Goal: Check status: Check status

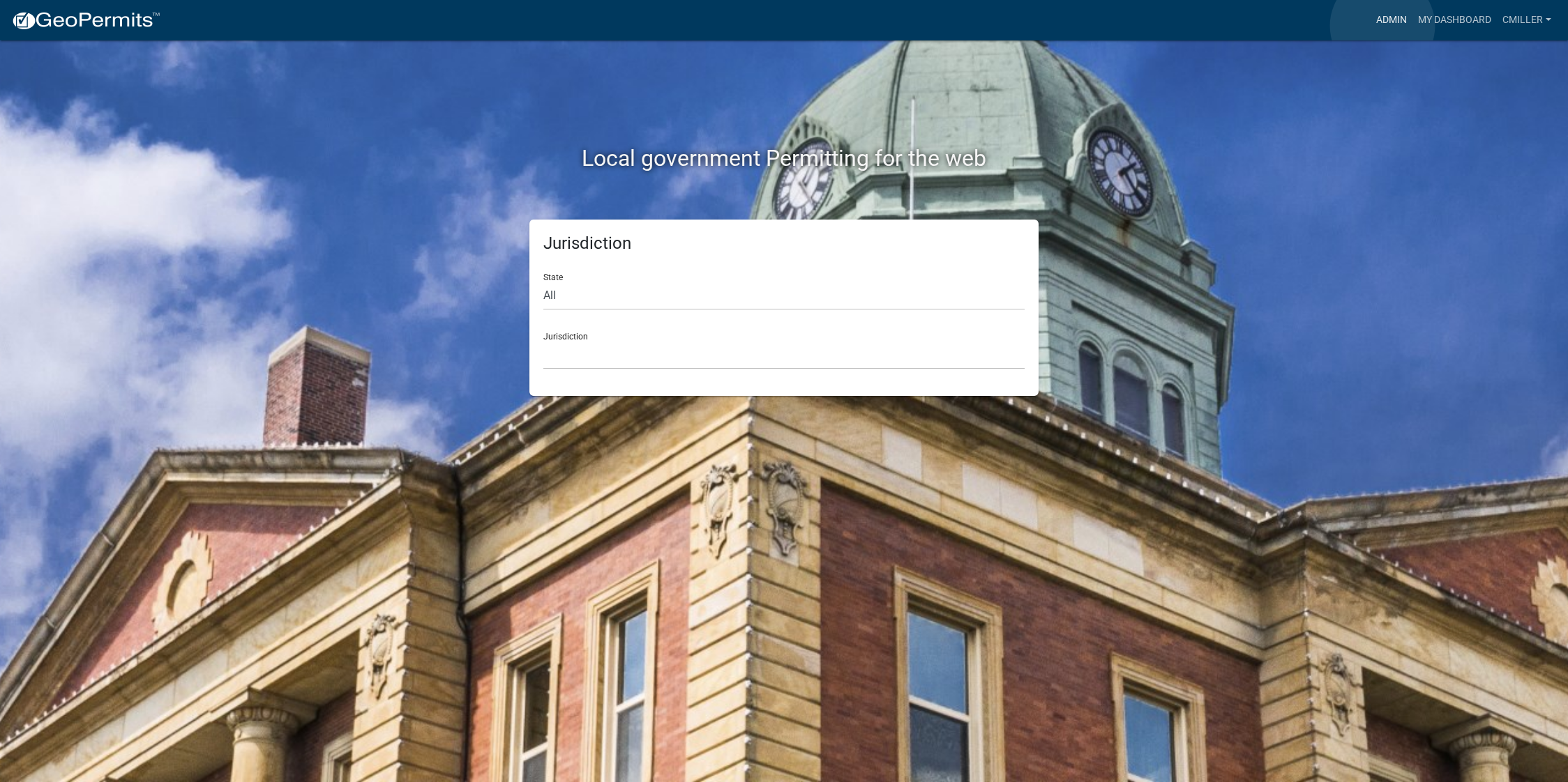
click at [1383, 26] on link "Admin" at bounding box center [1391, 20] width 42 height 27
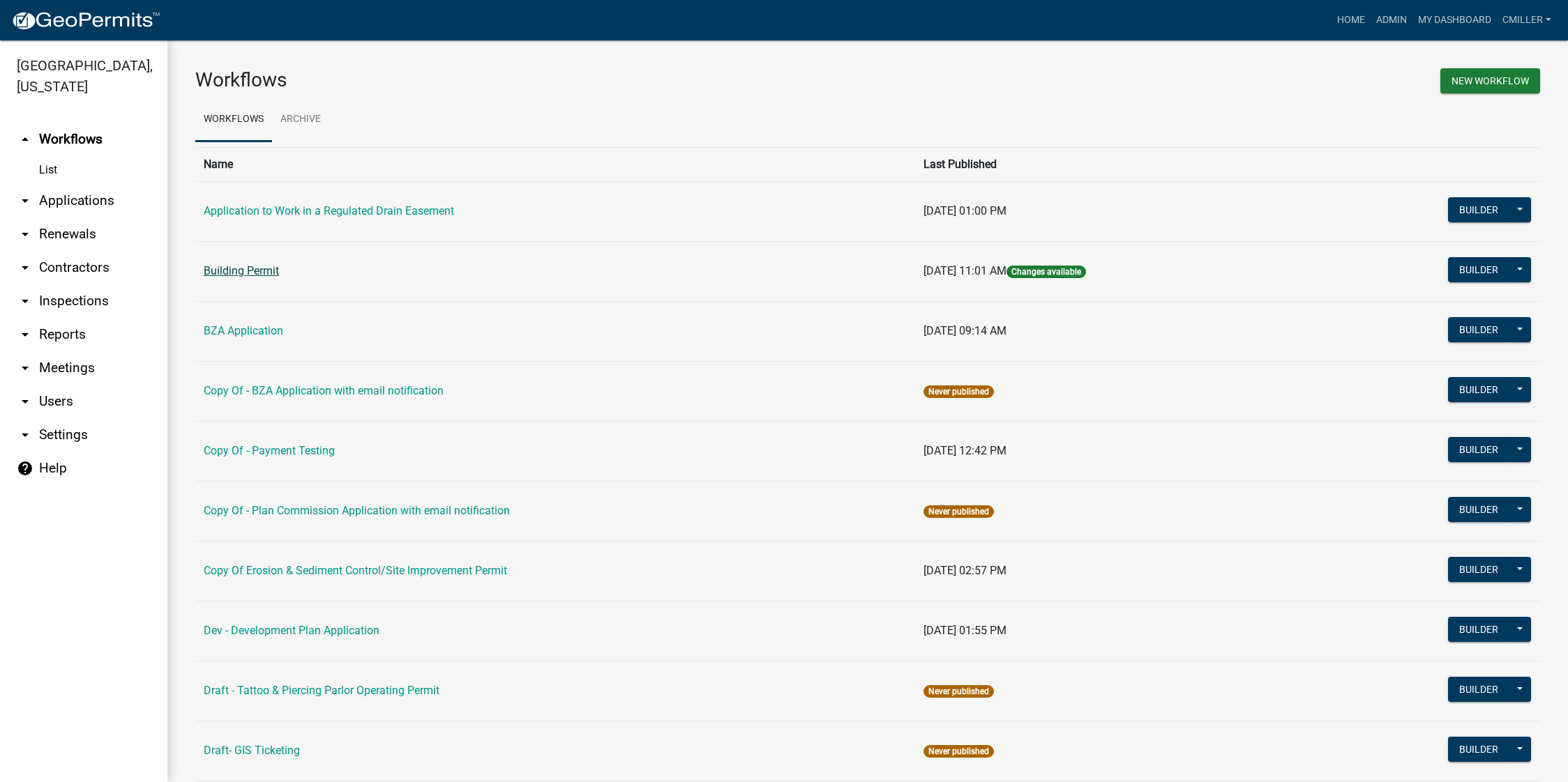
click at [247, 267] on link "Building Permit" at bounding box center [241, 271] width 75 height 13
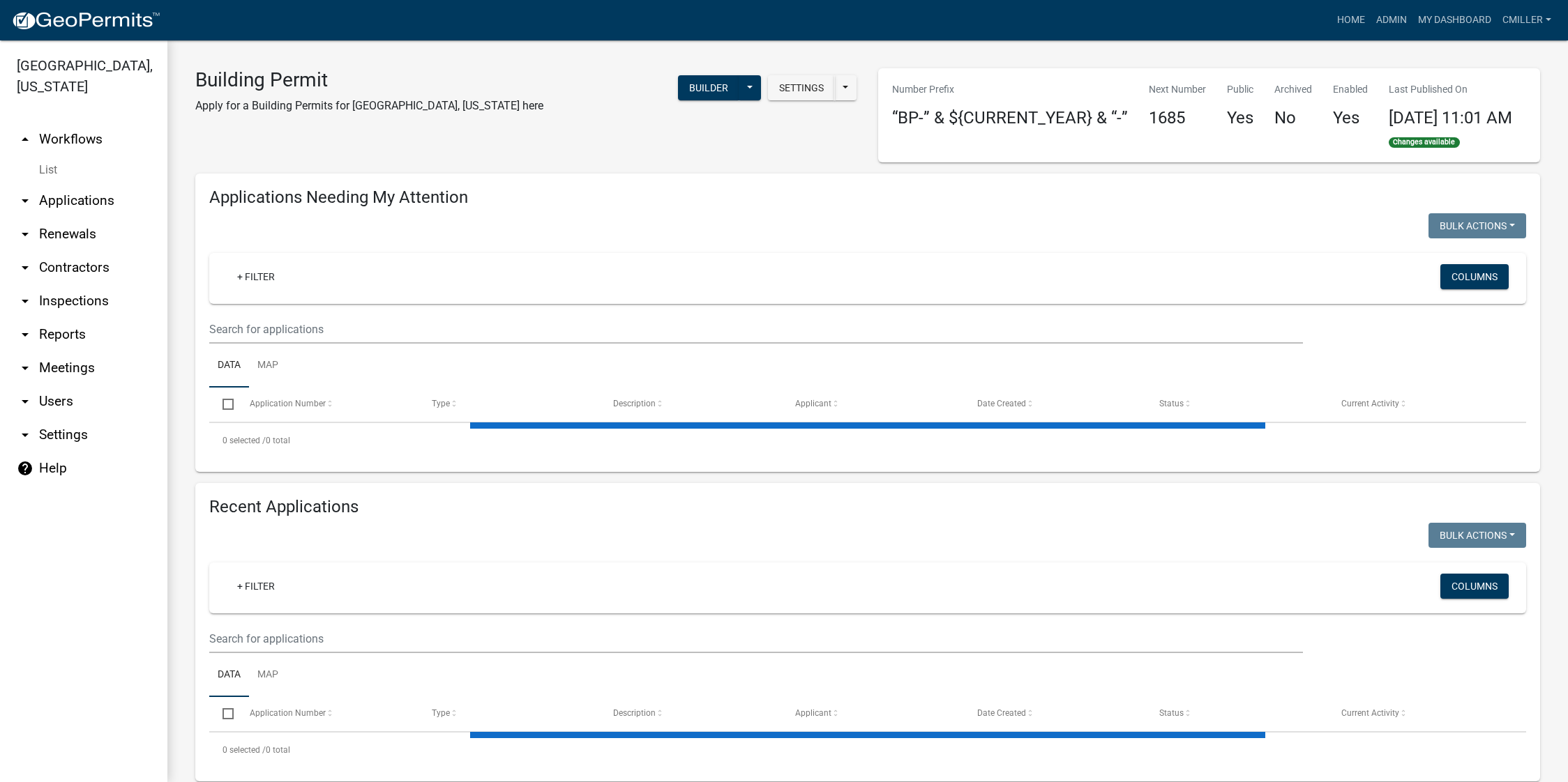
select select "3: 100"
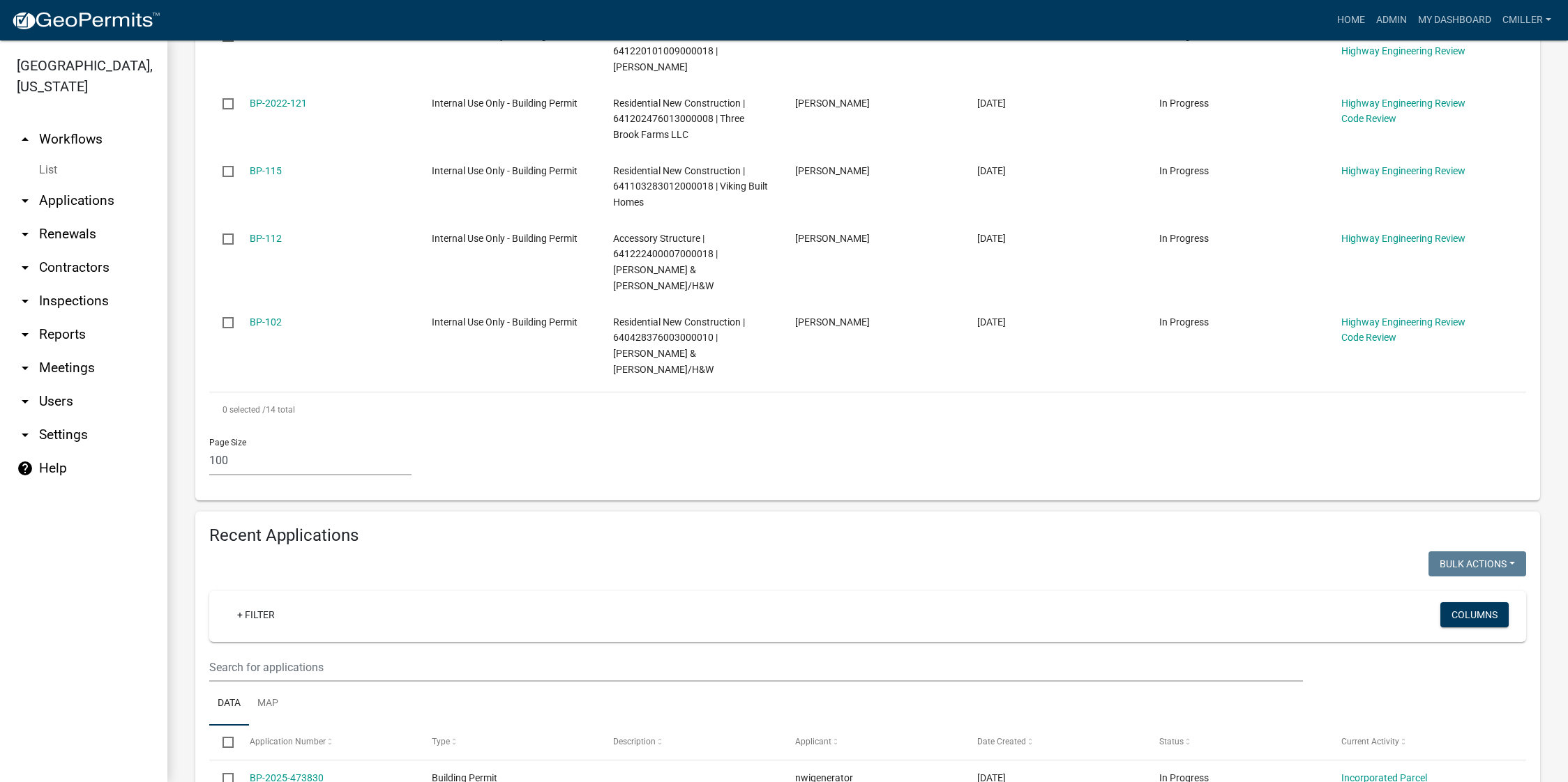
scroll to position [1410, 0]
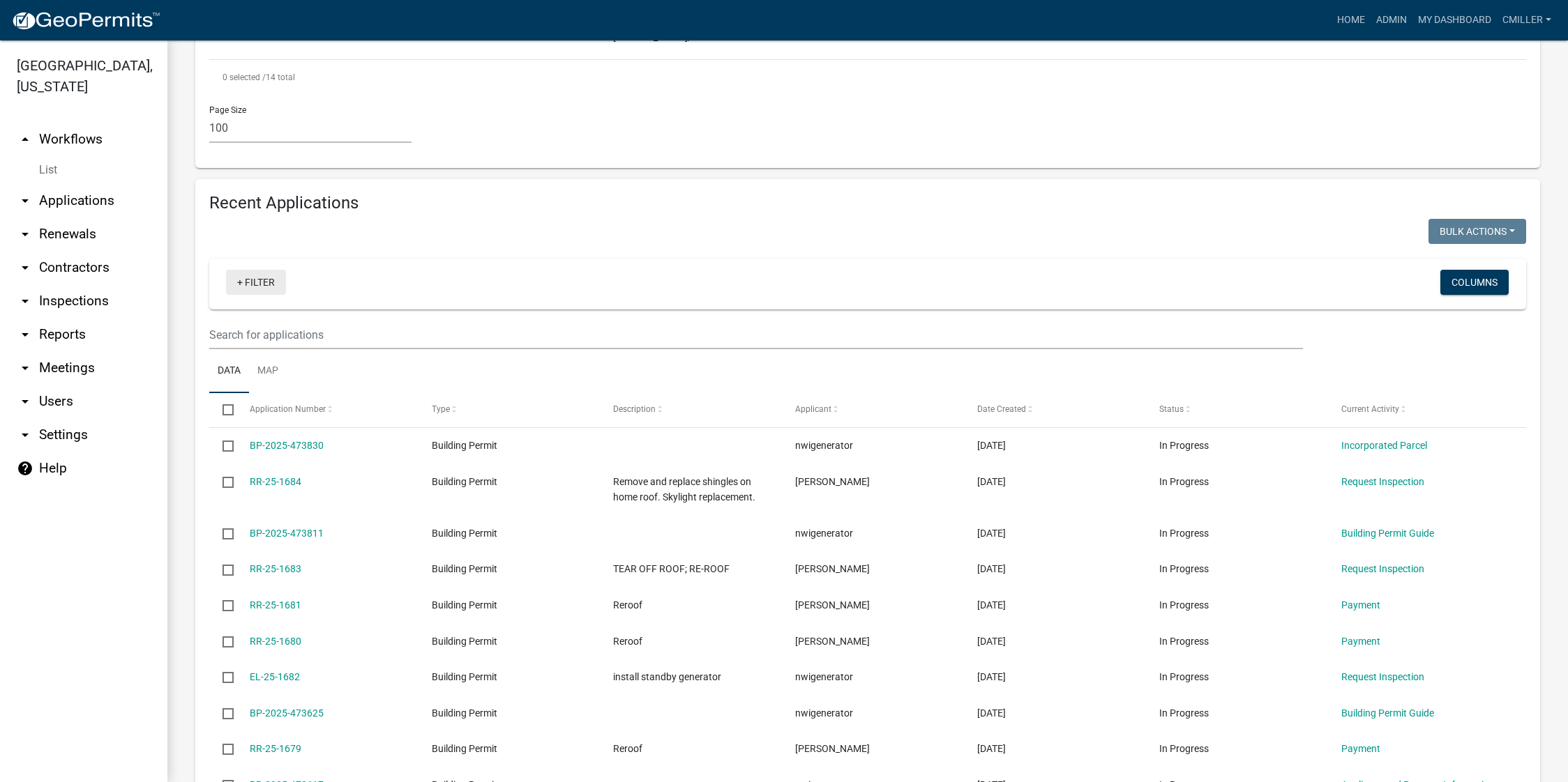
click at [255, 270] on link "+ Filter" at bounding box center [255, 282] width 60 height 25
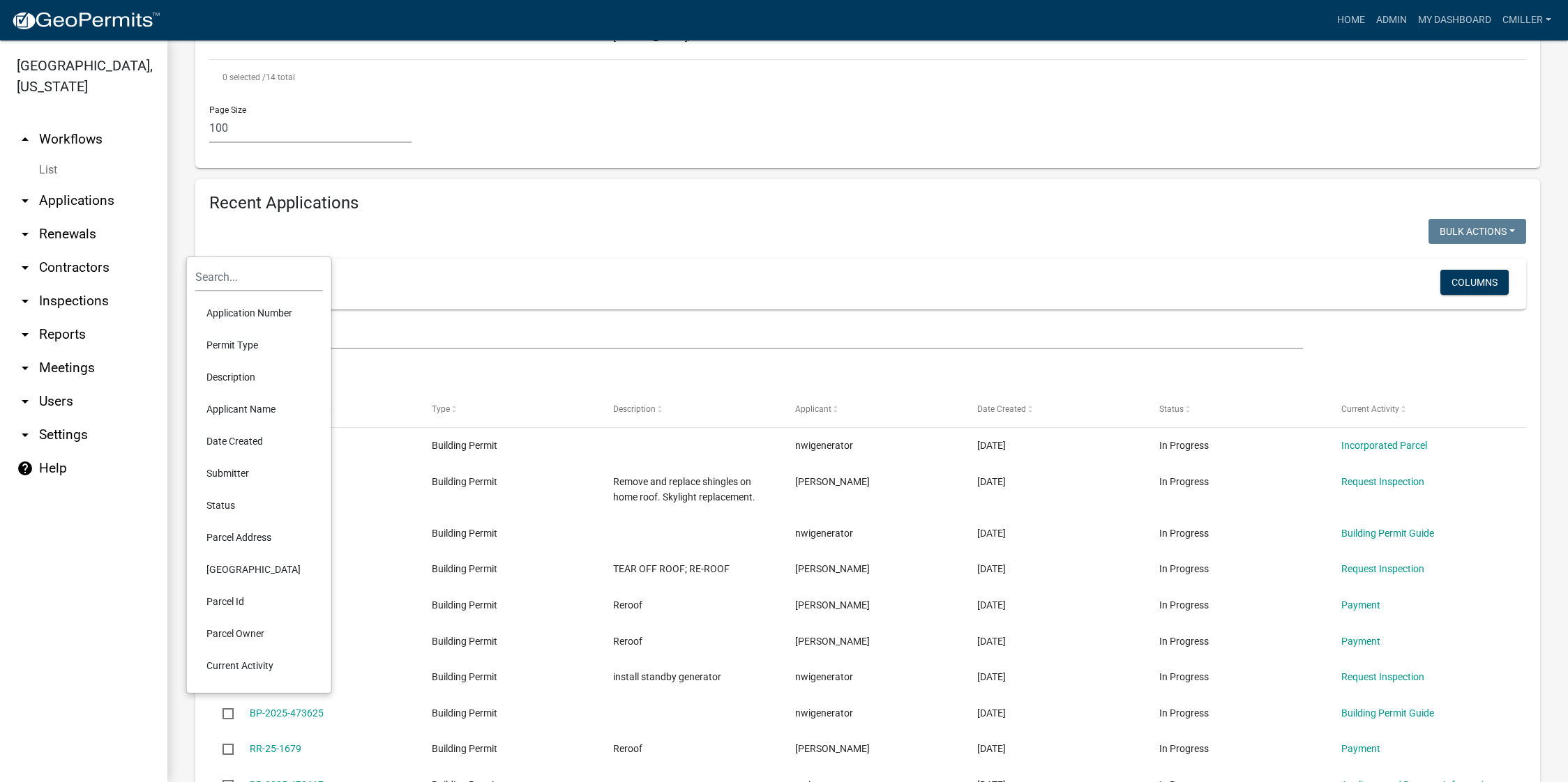
click at [249, 408] on li "Applicant Name" at bounding box center [258, 409] width 127 height 32
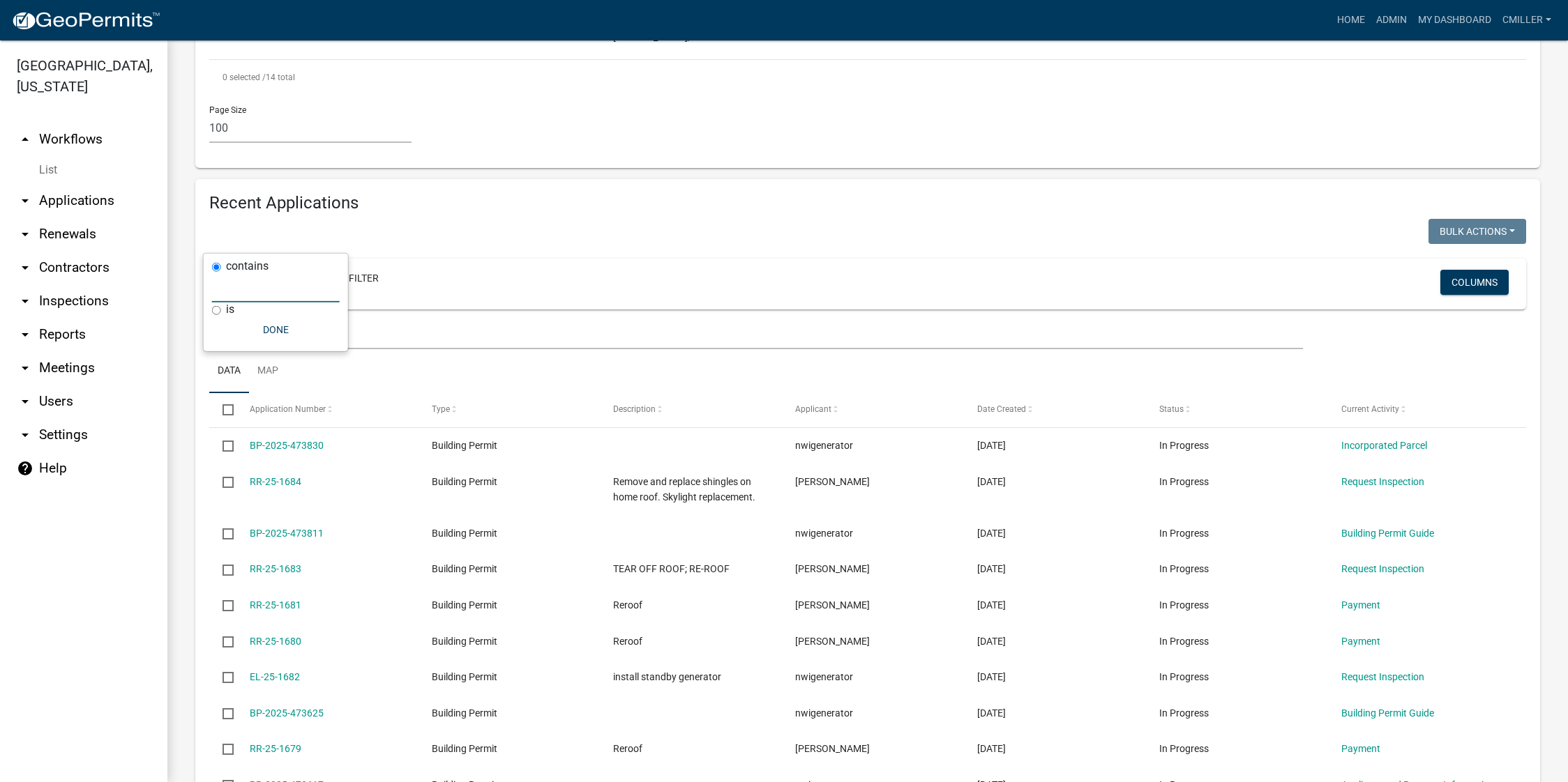
click at [276, 293] on input "text" at bounding box center [276, 288] width 127 height 28
type input "e"
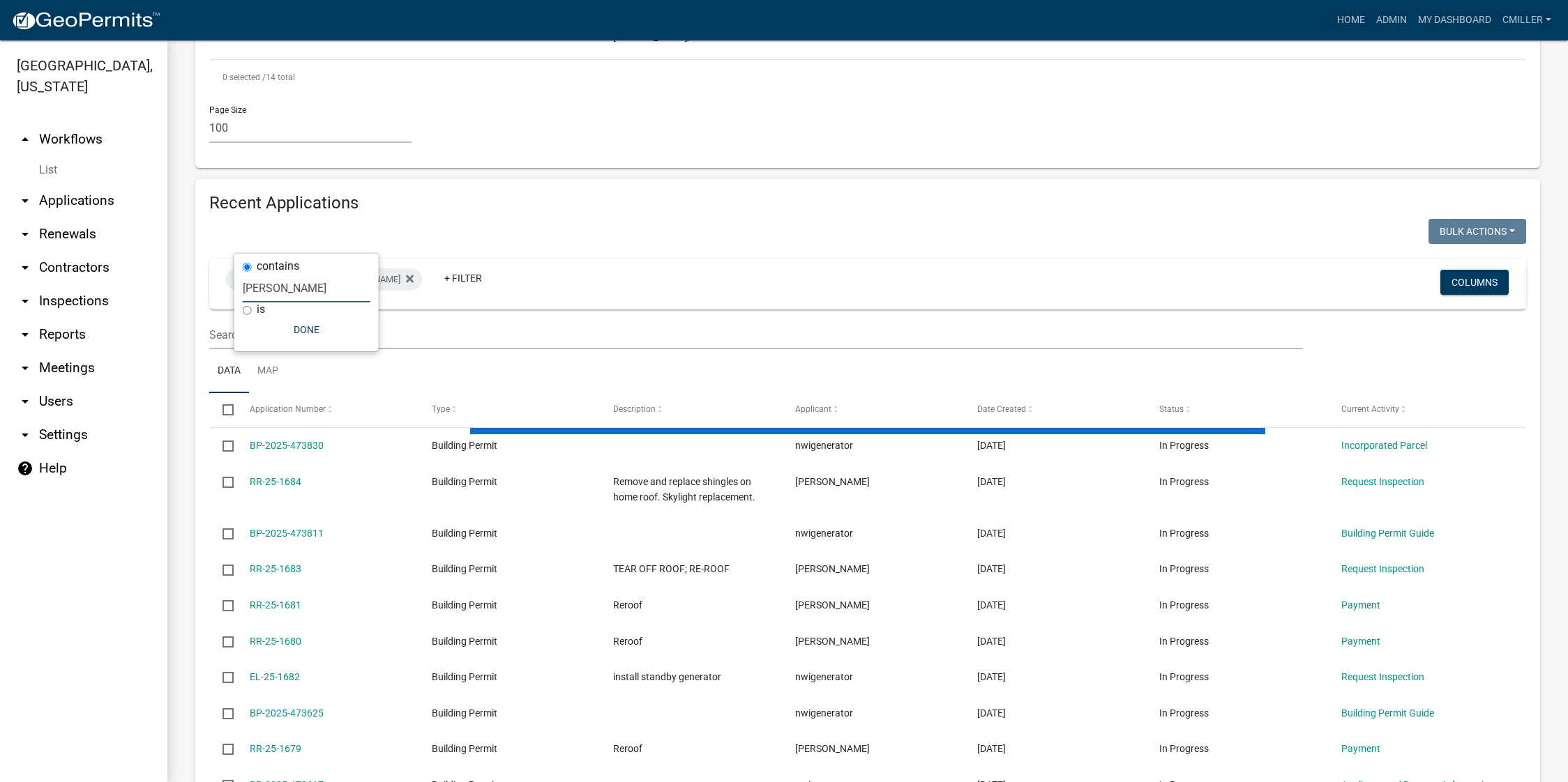
scroll to position [1124, 0]
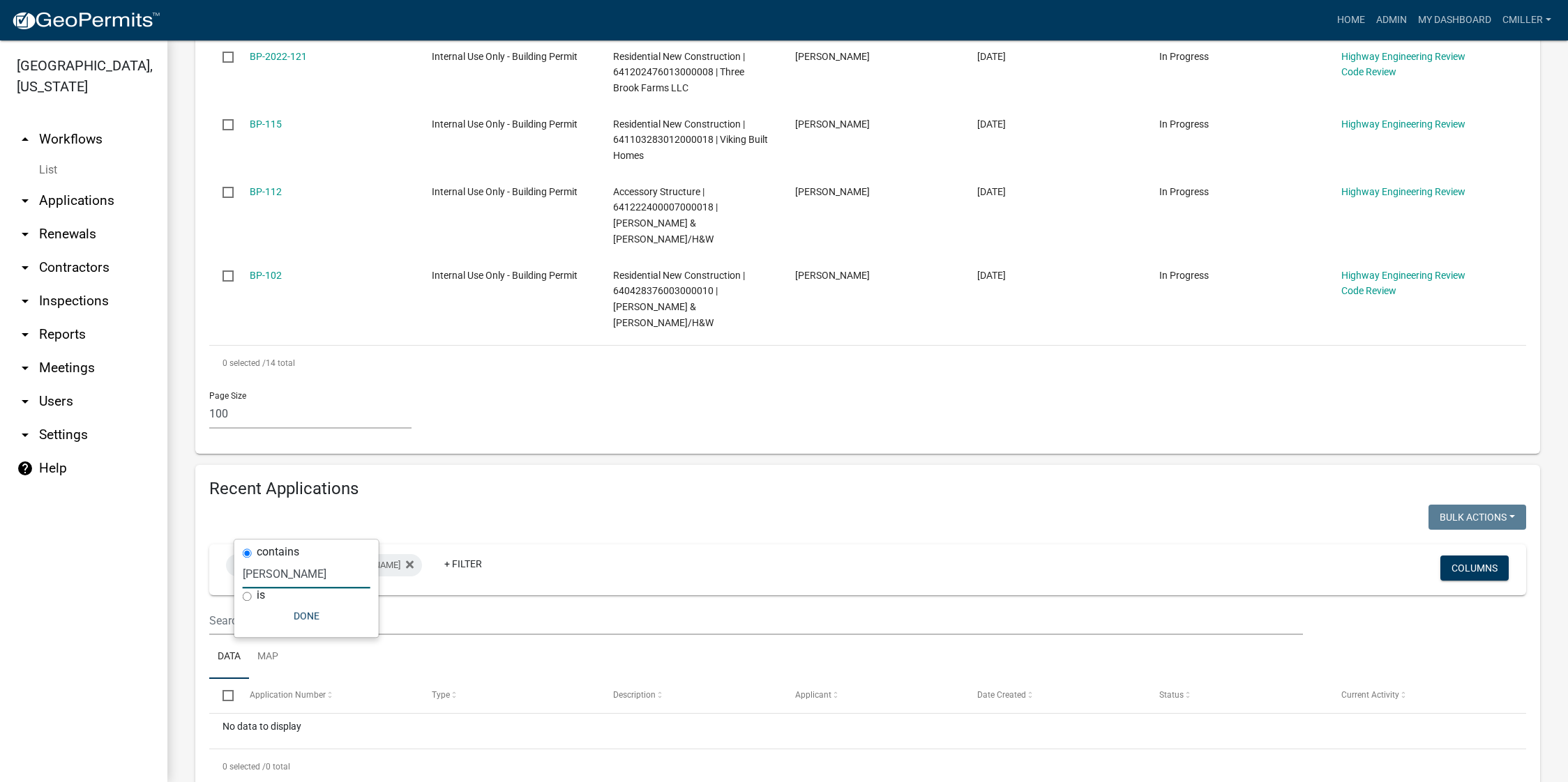
drag, startPoint x: 311, startPoint y: 581, endPoint x: 191, endPoint y: 580, distance: 120.0
click at [191, 533] on body "Internet Explorer does NOT work with GeoPermits. Get a new browser for more sec…" at bounding box center [784, 391] width 1568 height 782
drag, startPoint x: 296, startPoint y: 573, endPoint x: 374, endPoint y: 719, distance: 165.5
click at [238, 533] on div "contains miller is Done" at bounding box center [307, 588] width 145 height 98
type input "jon"
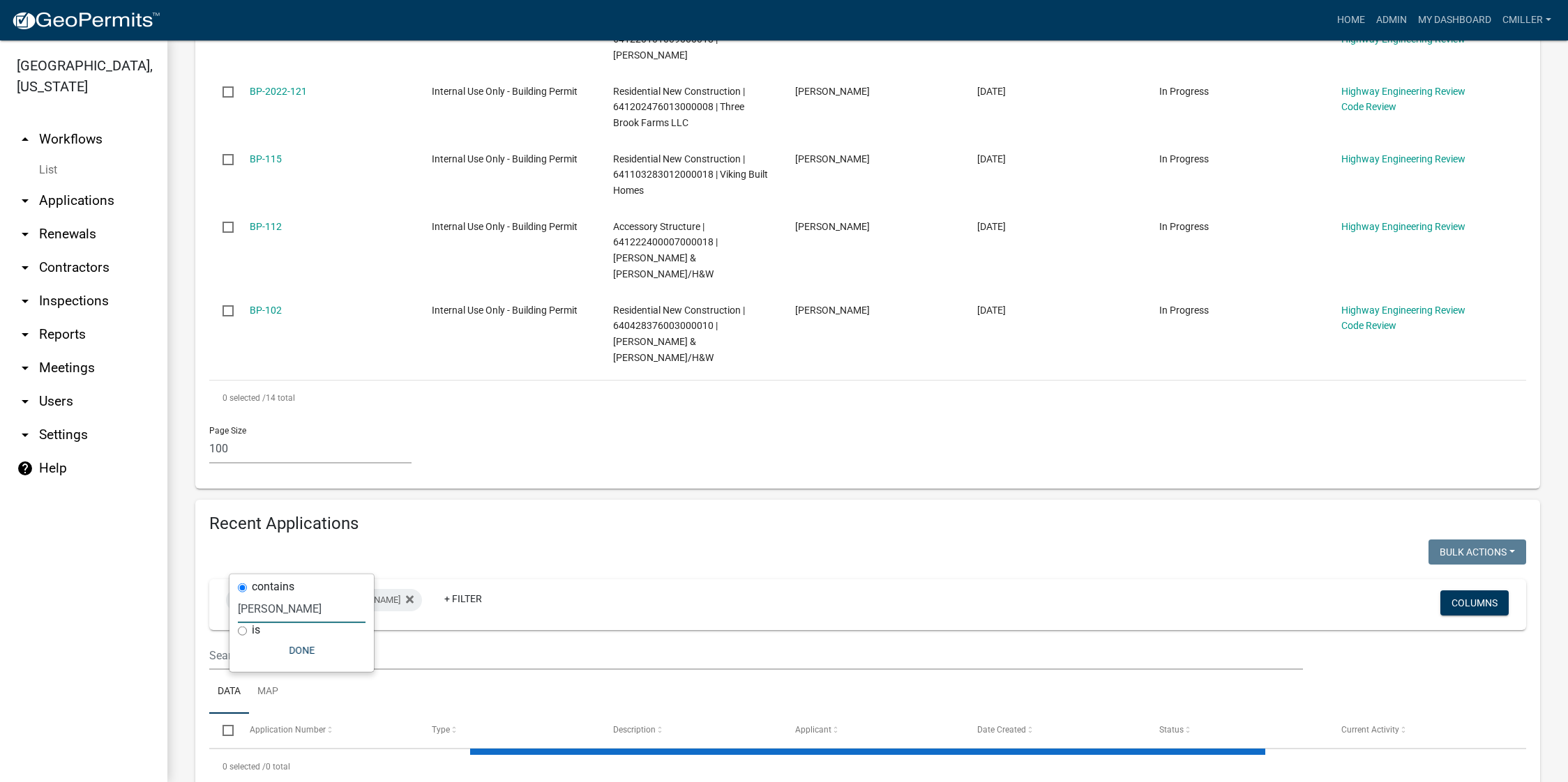
select select "3: 100"
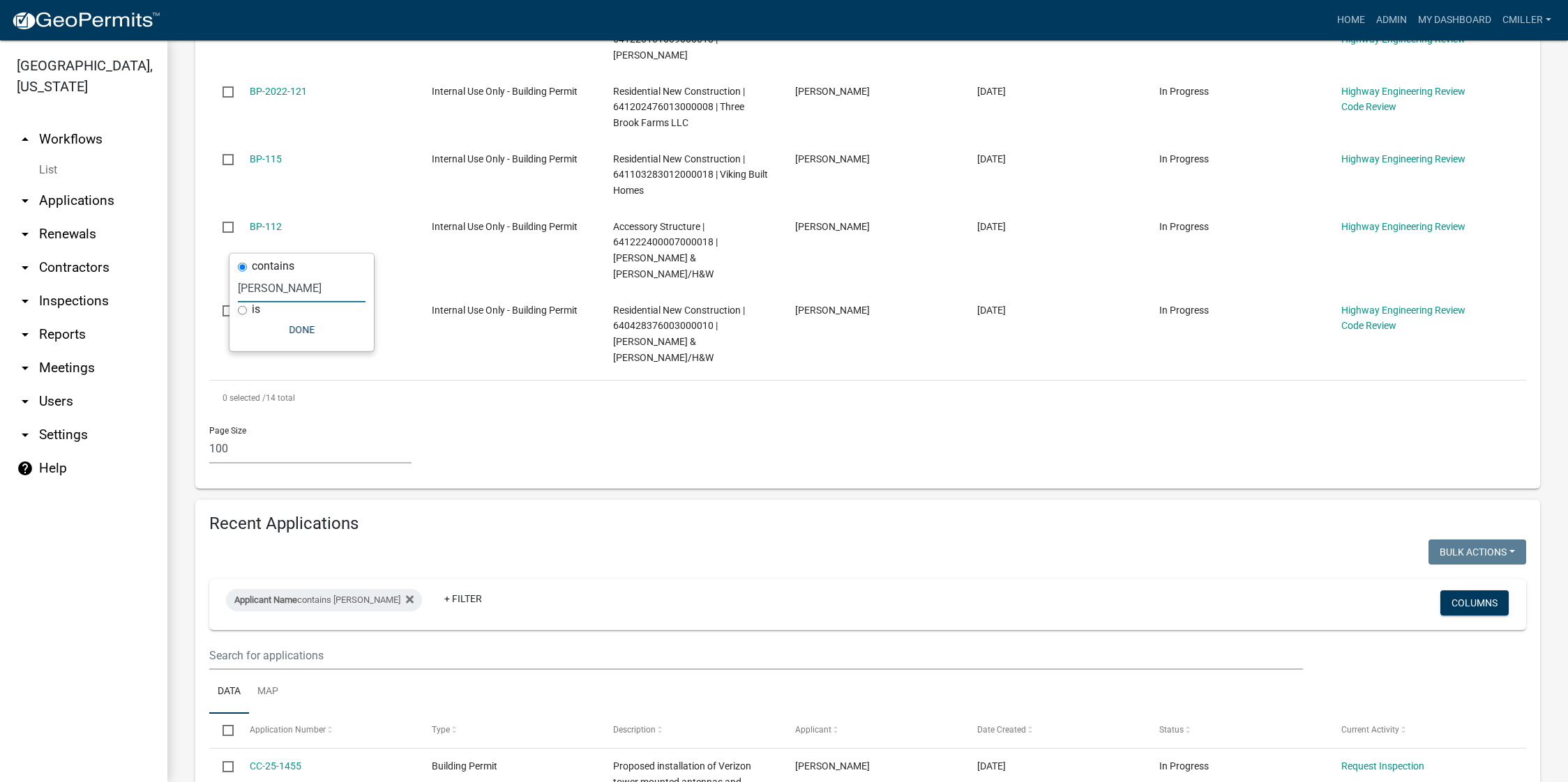
scroll to position [1410, 0]
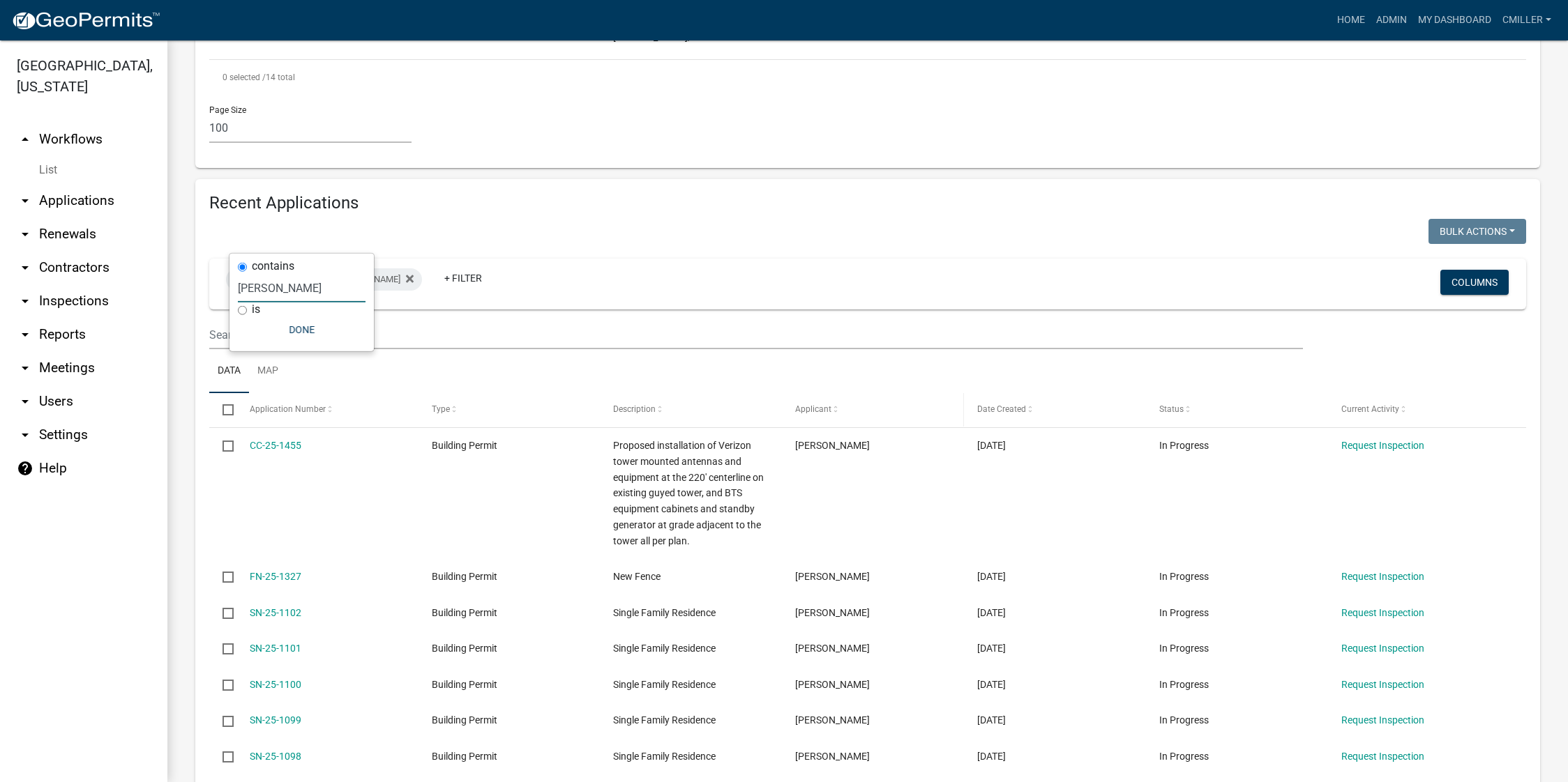
type input "jon"
click at [840, 403] on div "Applicant" at bounding box center [872, 410] width 156 height 14
click at [829, 404] on span "Applicant" at bounding box center [813, 409] width 36 height 10
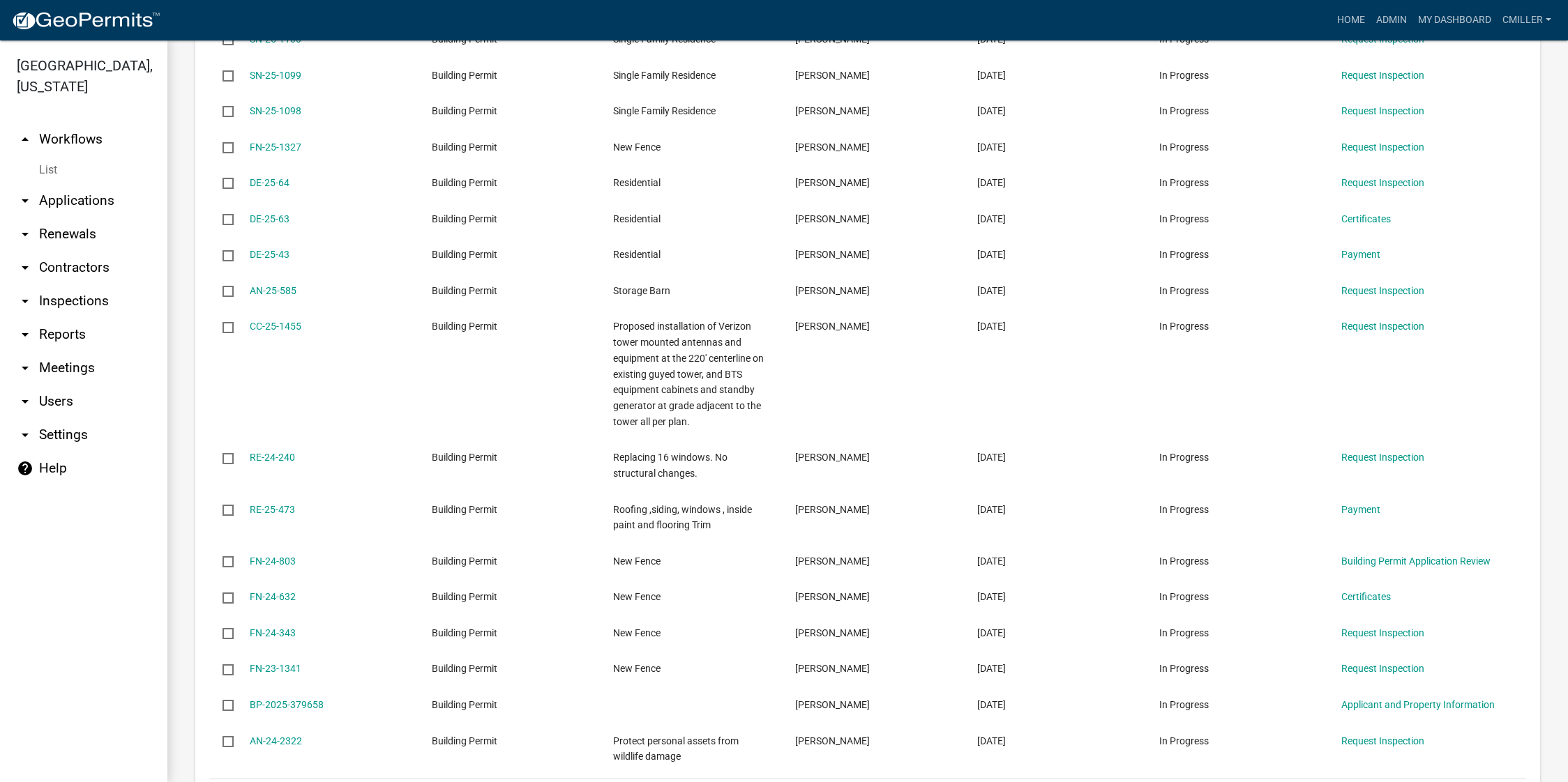
scroll to position [2807, 0]
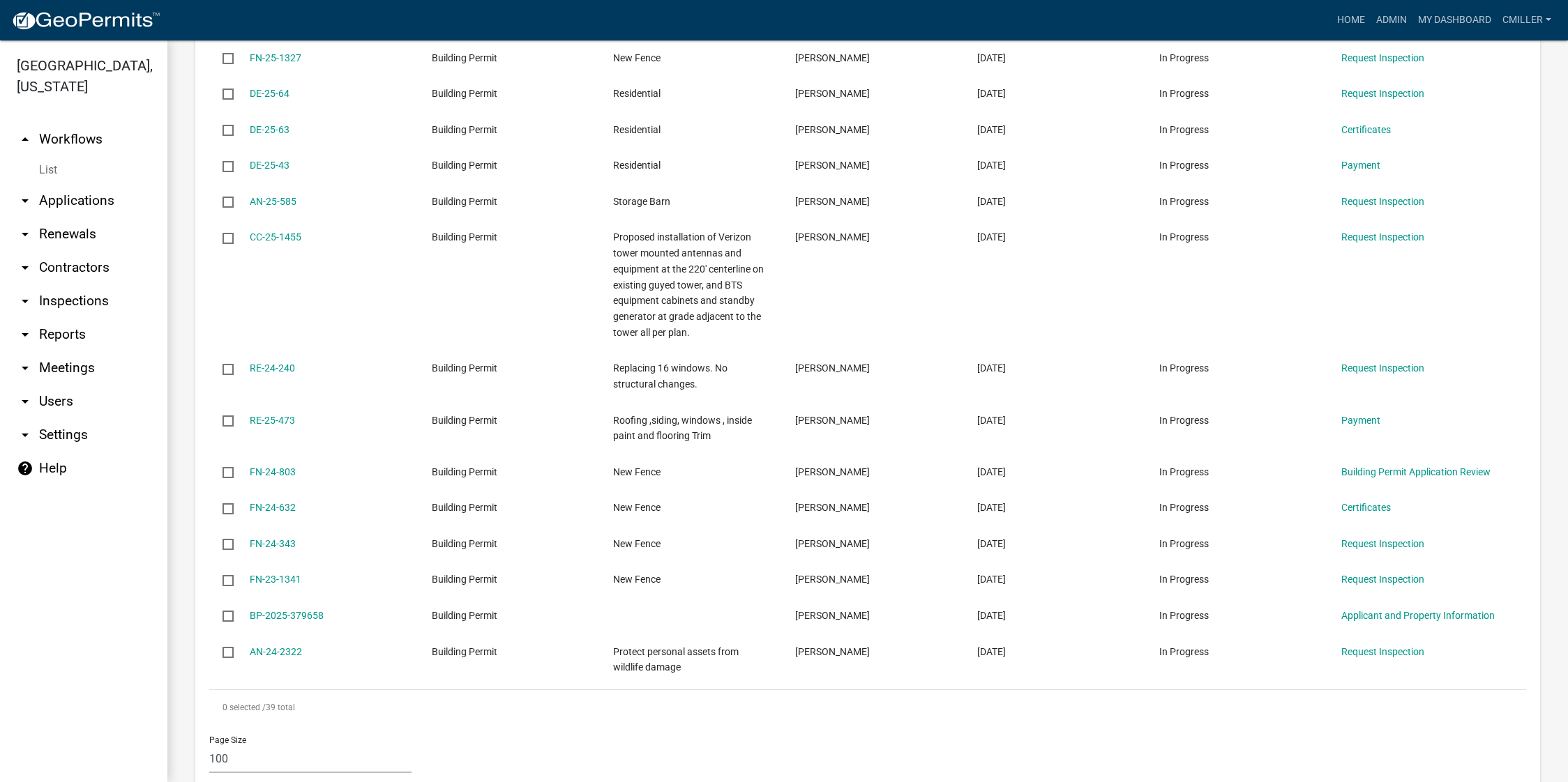
click at [18, 192] on icon "arrow_drop_down" at bounding box center [25, 200] width 16 height 16
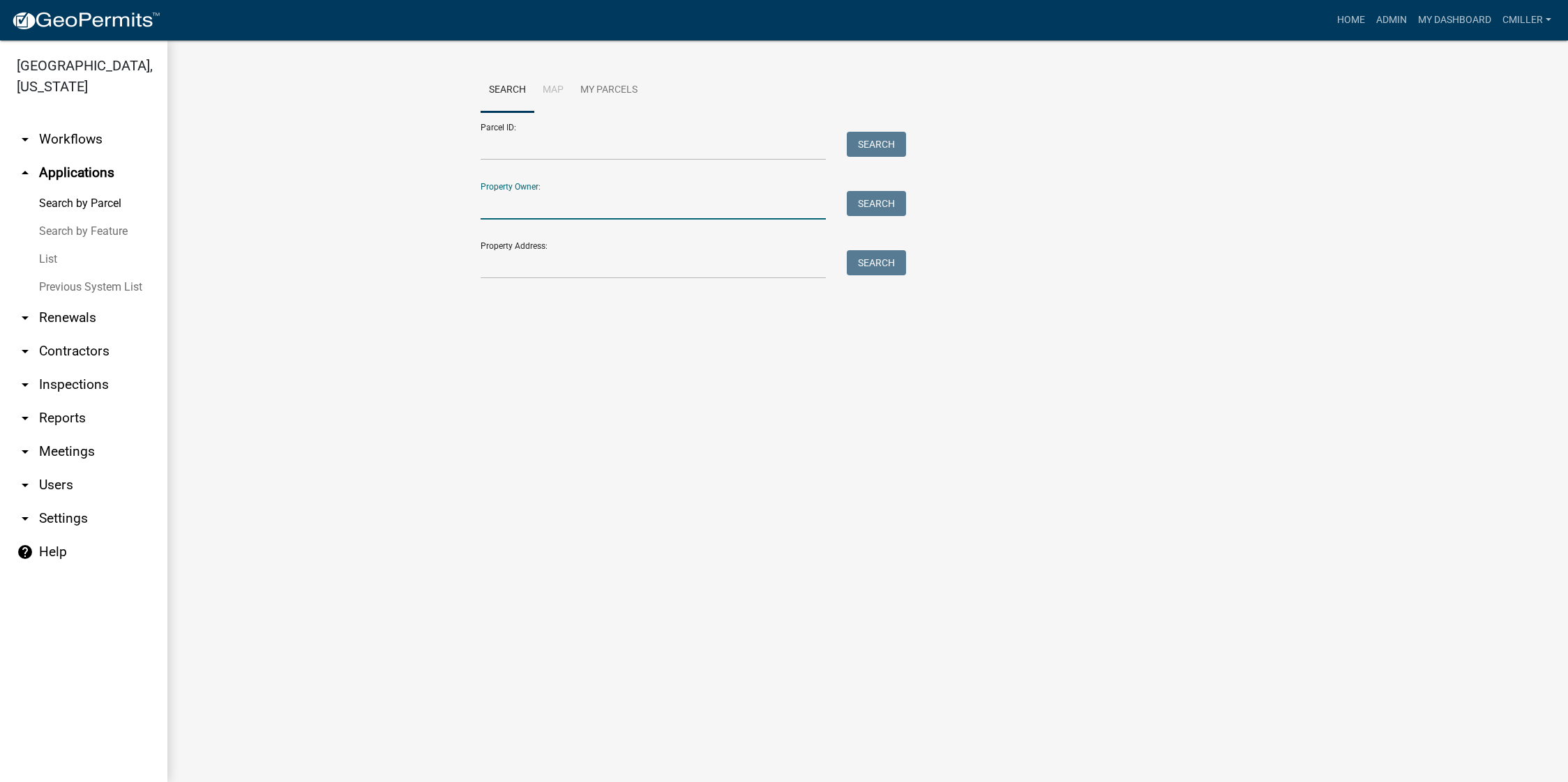
click at [531, 210] on input "Property Owner:" at bounding box center [653, 206] width 345 height 28
type input "miller"
click at [871, 211] on button "Search" at bounding box center [877, 204] width 60 height 25
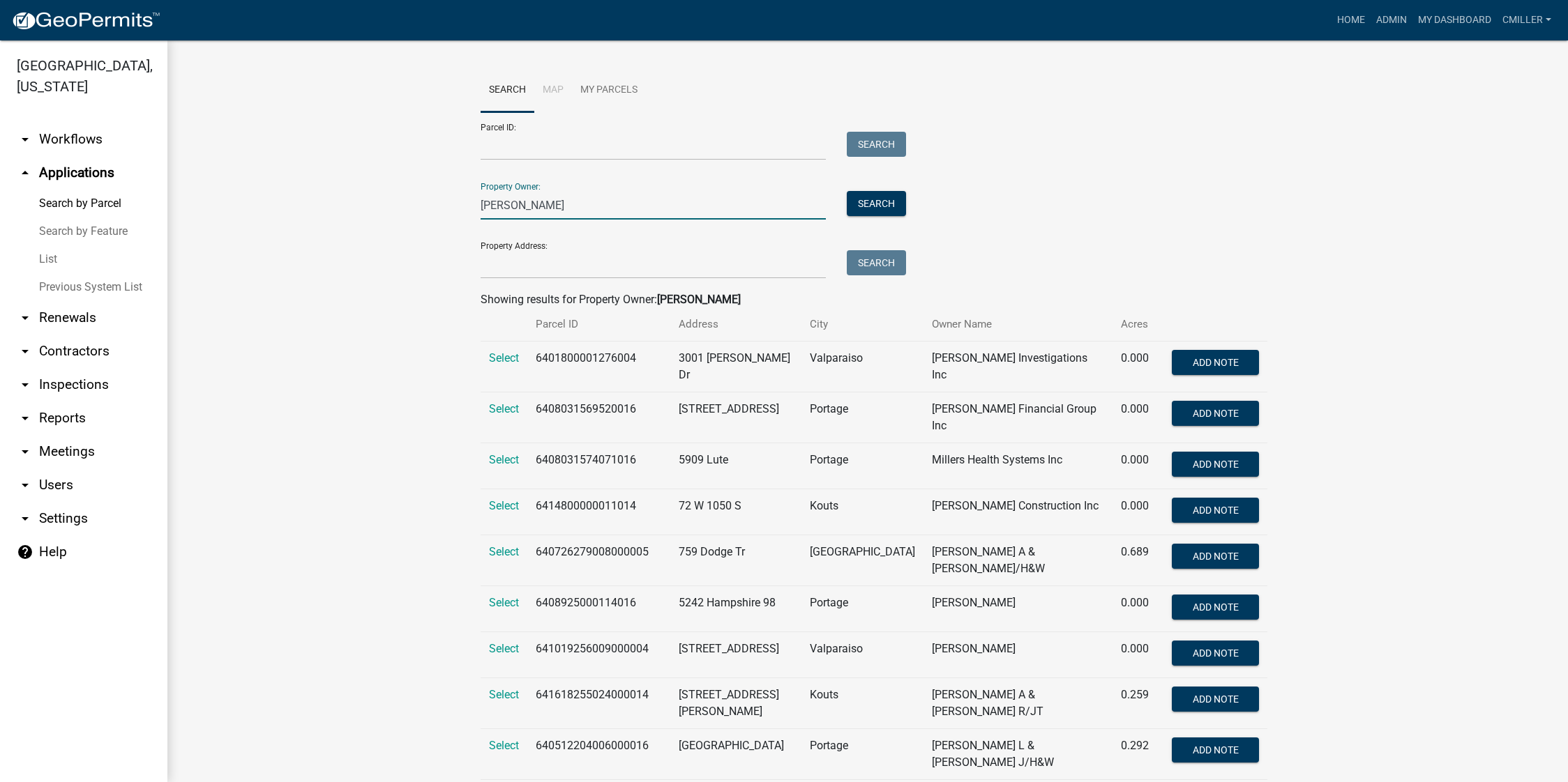
drag, startPoint x: 520, startPoint y: 203, endPoint x: 294, endPoint y: 211, distance: 226.1
click at [497, 146] on input "Parcel ID:" at bounding box center [653, 146] width 345 height 28
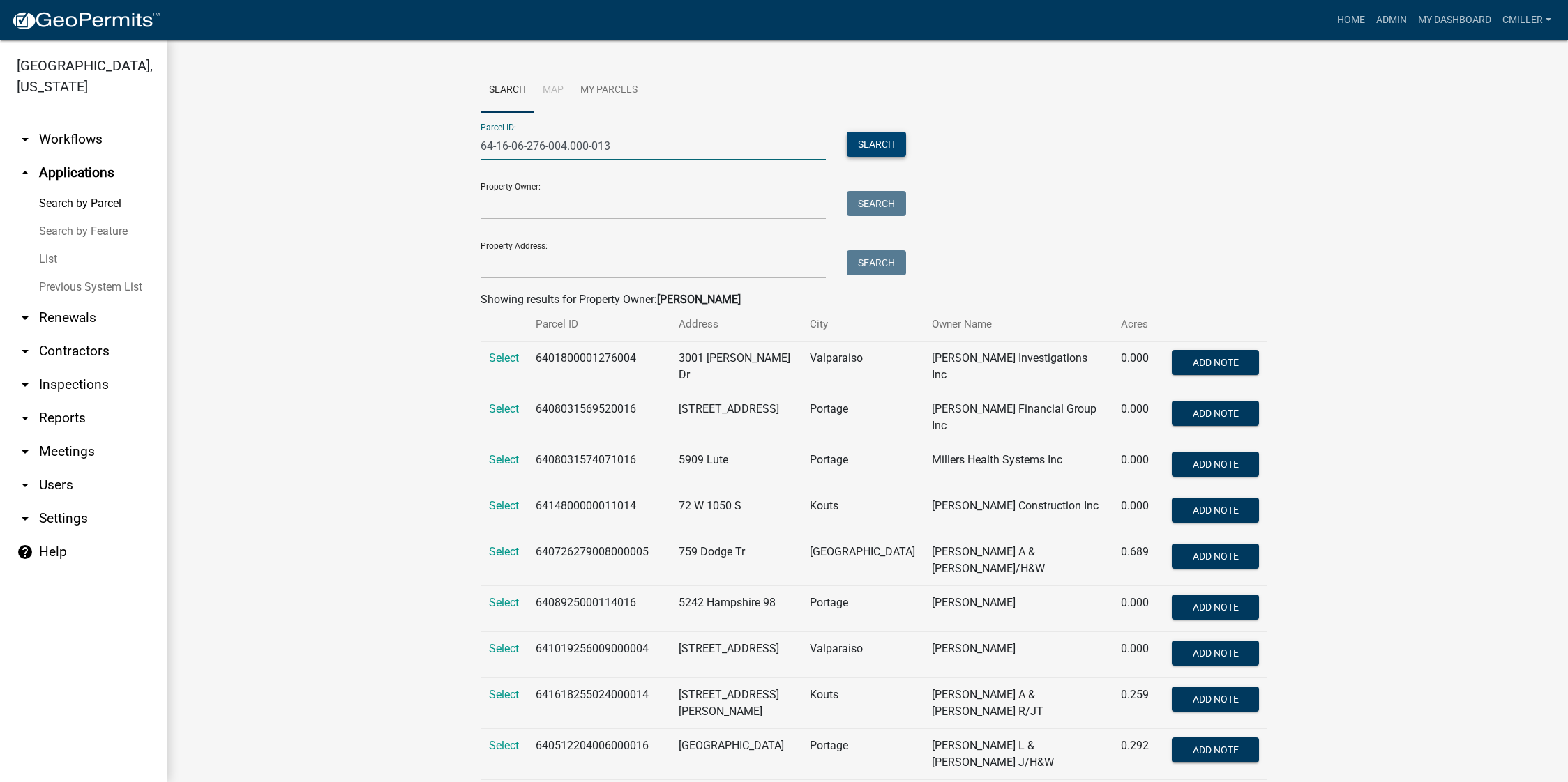
type input "64-16-06-276-004.000-013"
click at [866, 143] on button "Search" at bounding box center [877, 144] width 60 height 25
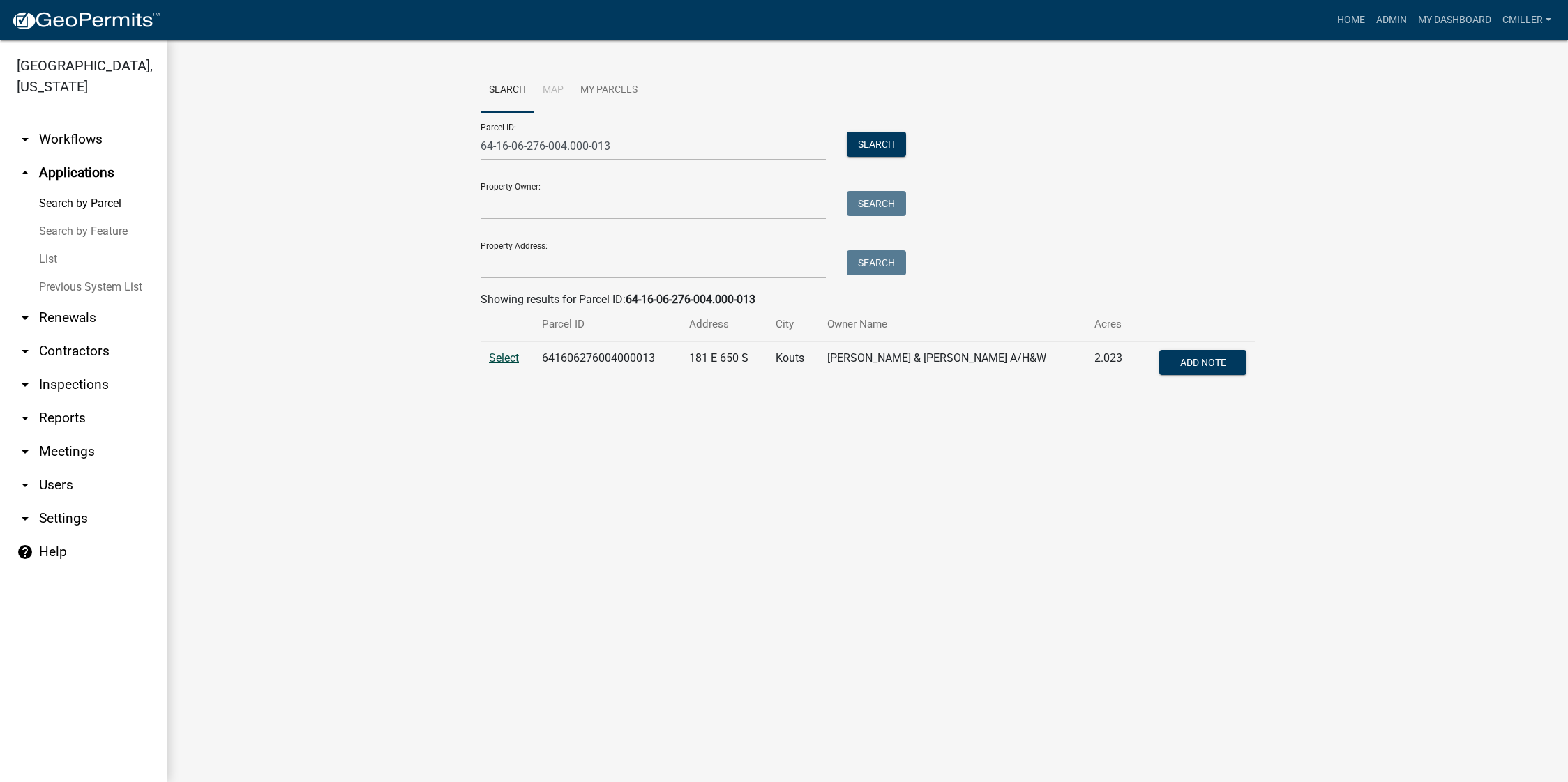
click at [512, 360] on span "Select" at bounding box center [504, 358] width 30 height 13
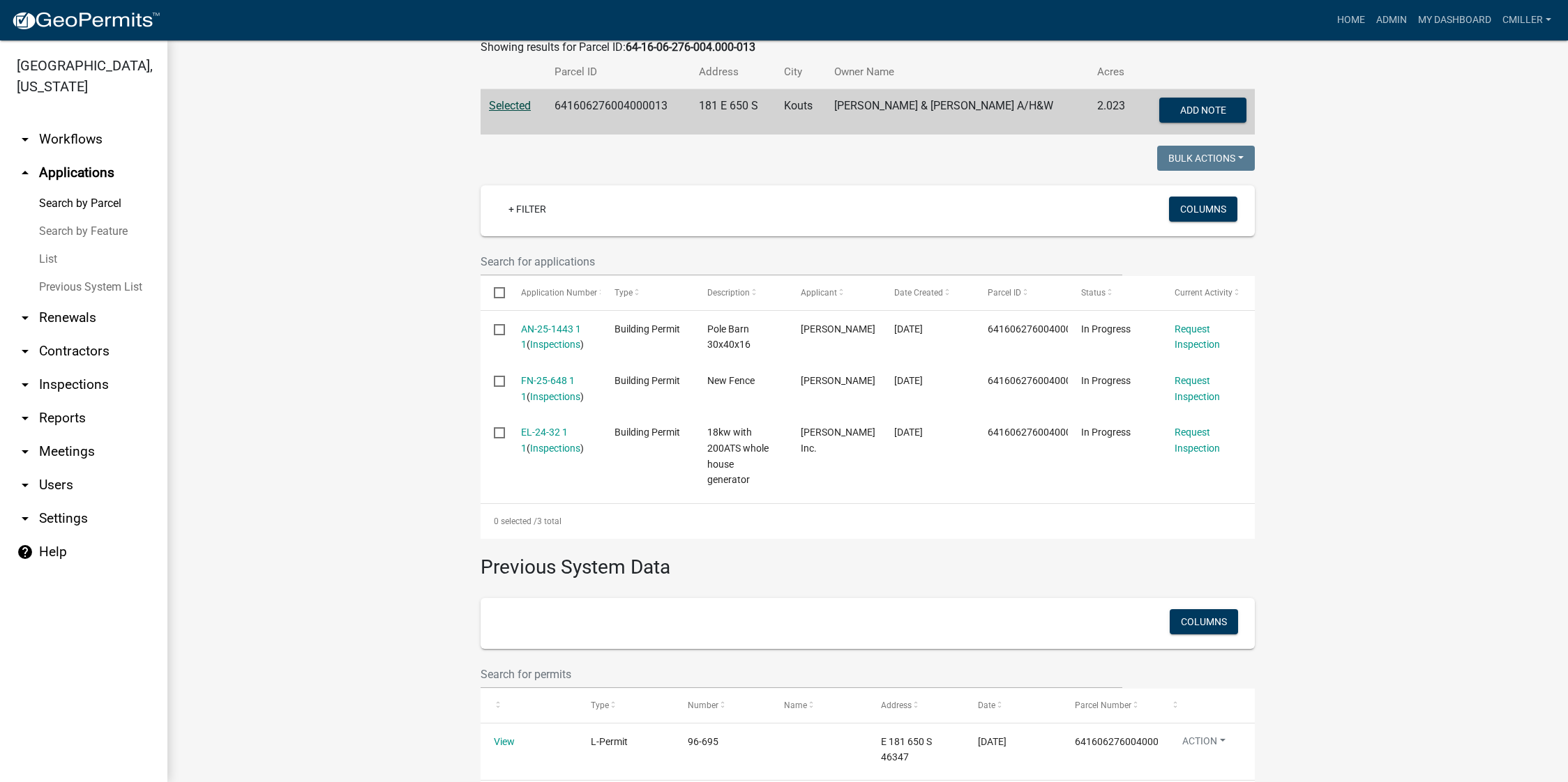
scroll to position [220, 0]
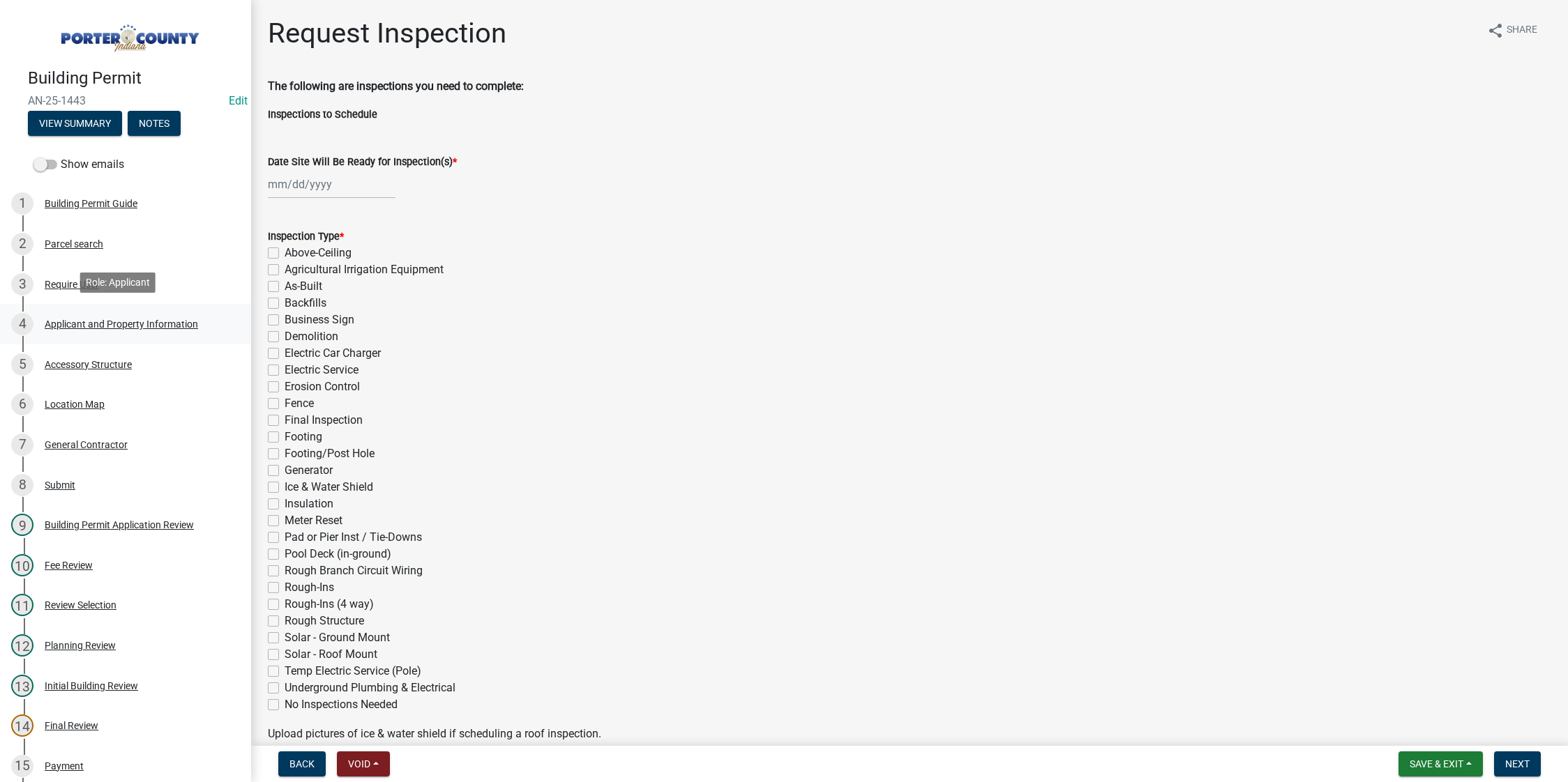
click at [113, 320] on div "Applicant and Property Information" at bounding box center [121, 324] width 153 height 10
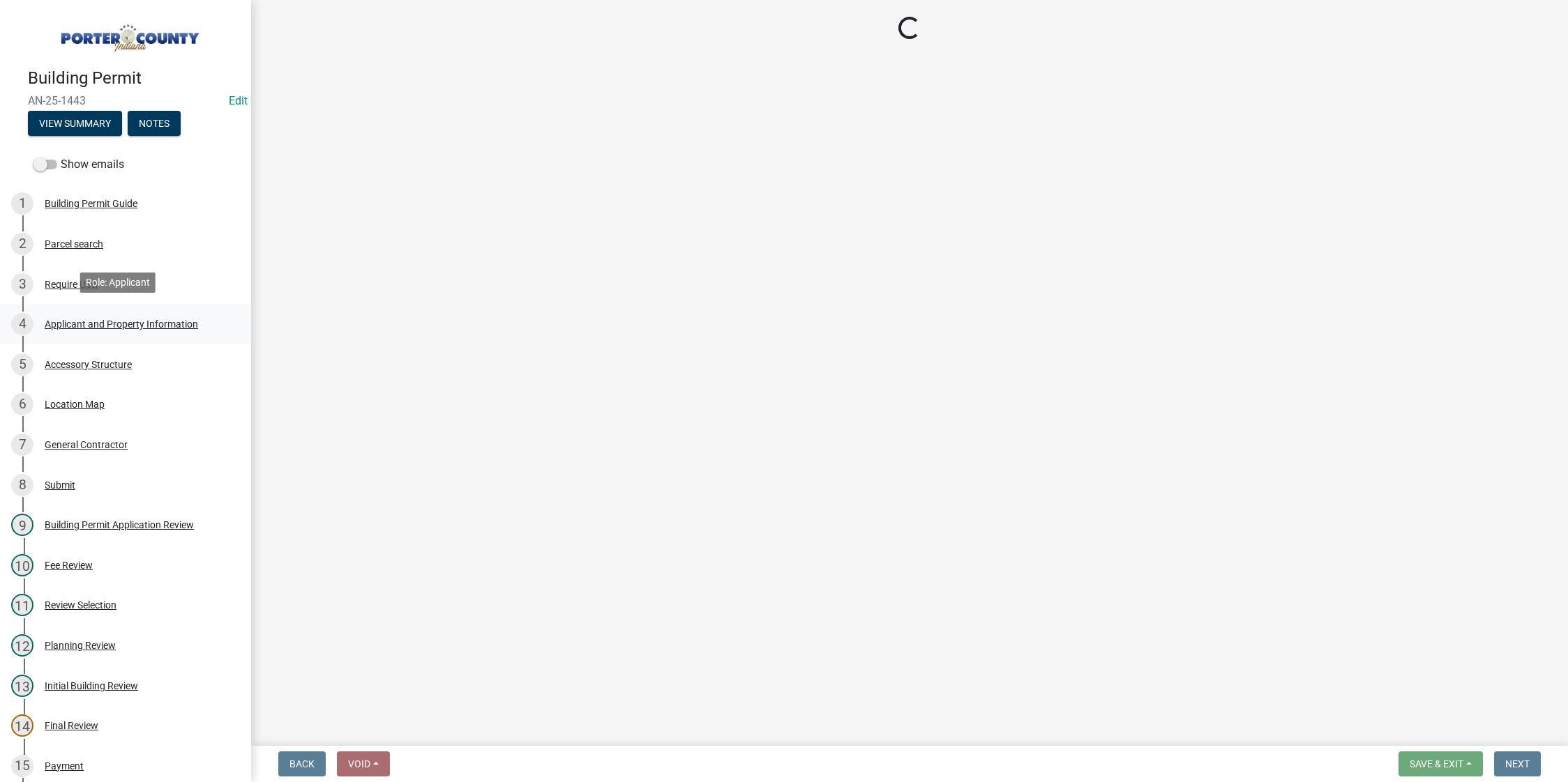
select select "8813af9a-53bd-4ec9-a082-37b92a5ec060"
select select "ea6751d4-6bf7-4a16-89ee-f7801ab82aa1"
select select "e2d1b1d7-ccc9-456b-9e96-e16306515997"
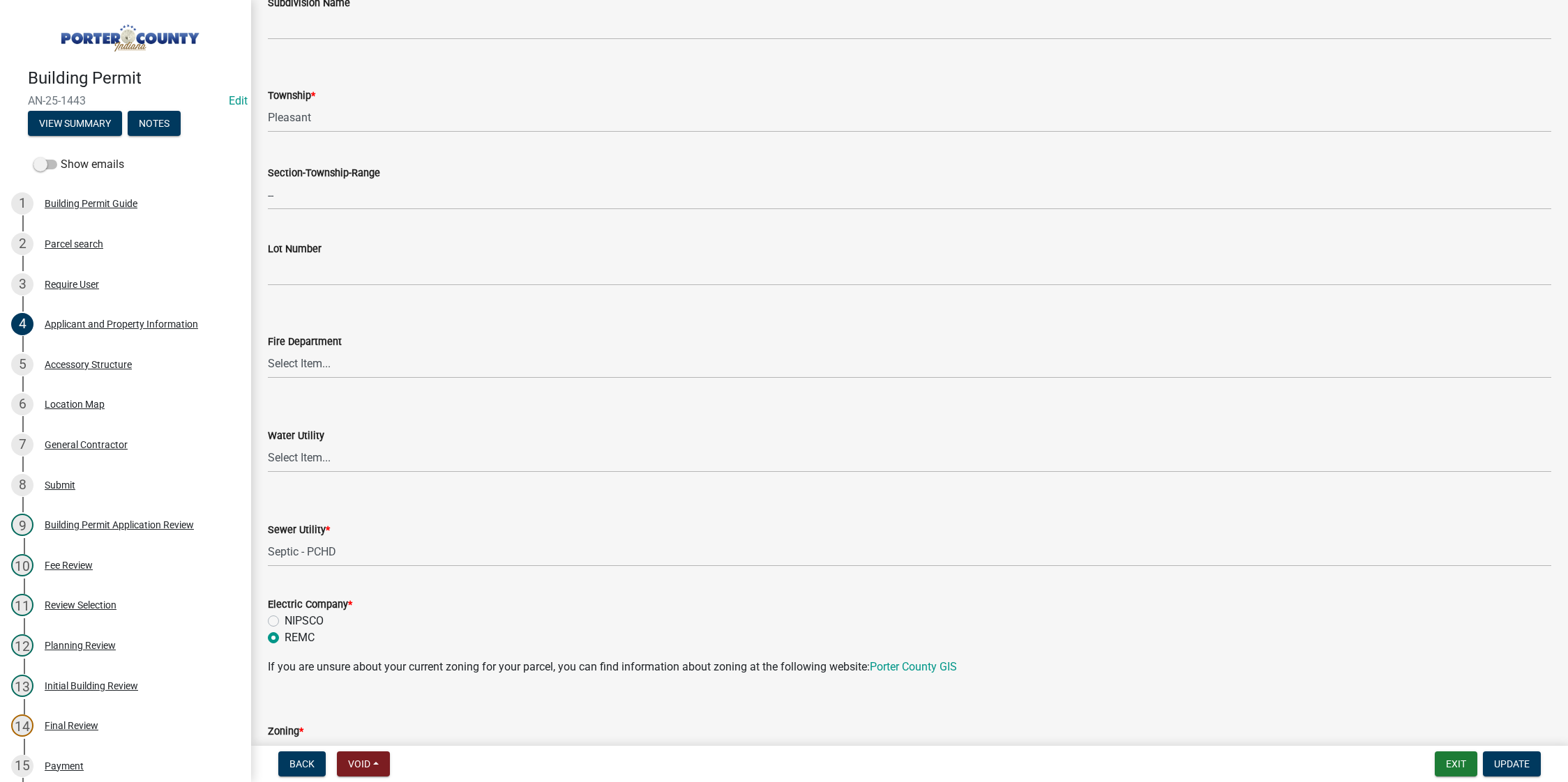
scroll to position [402, 0]
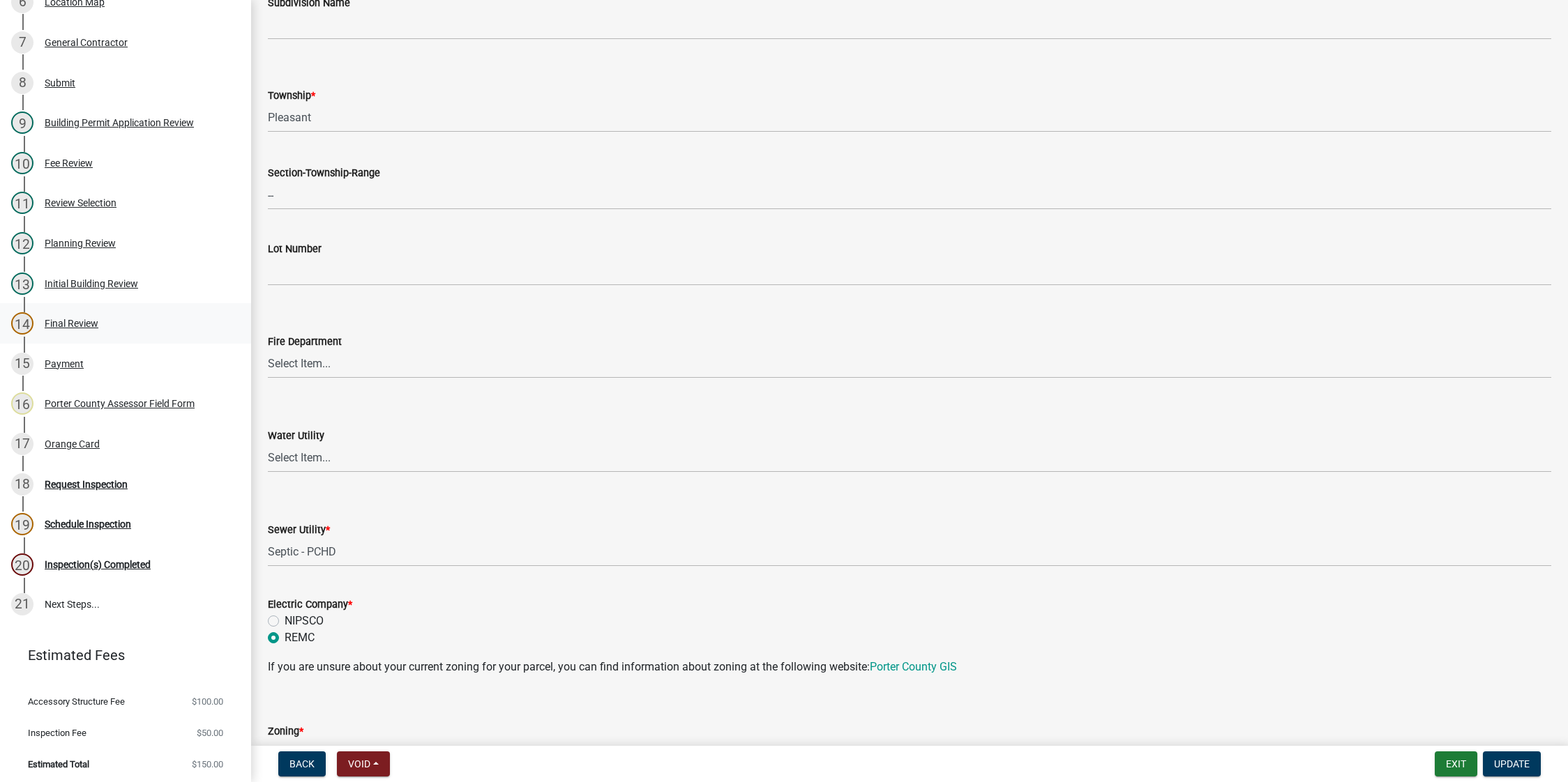
click at [80, 326] on div "14 Final Review" at bounding box center [120, 323] width 218 height 22
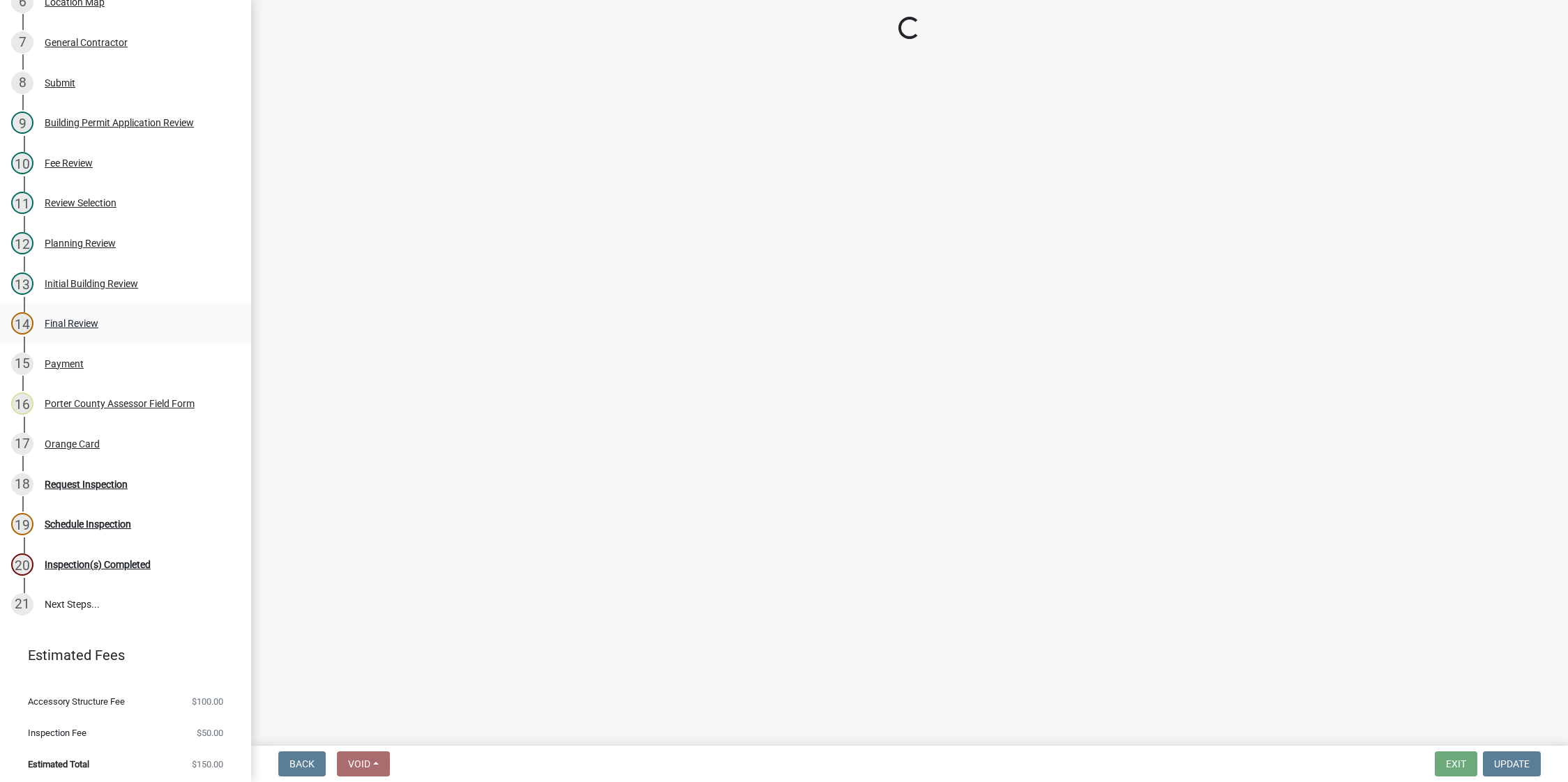
scroll to position [0, 0]
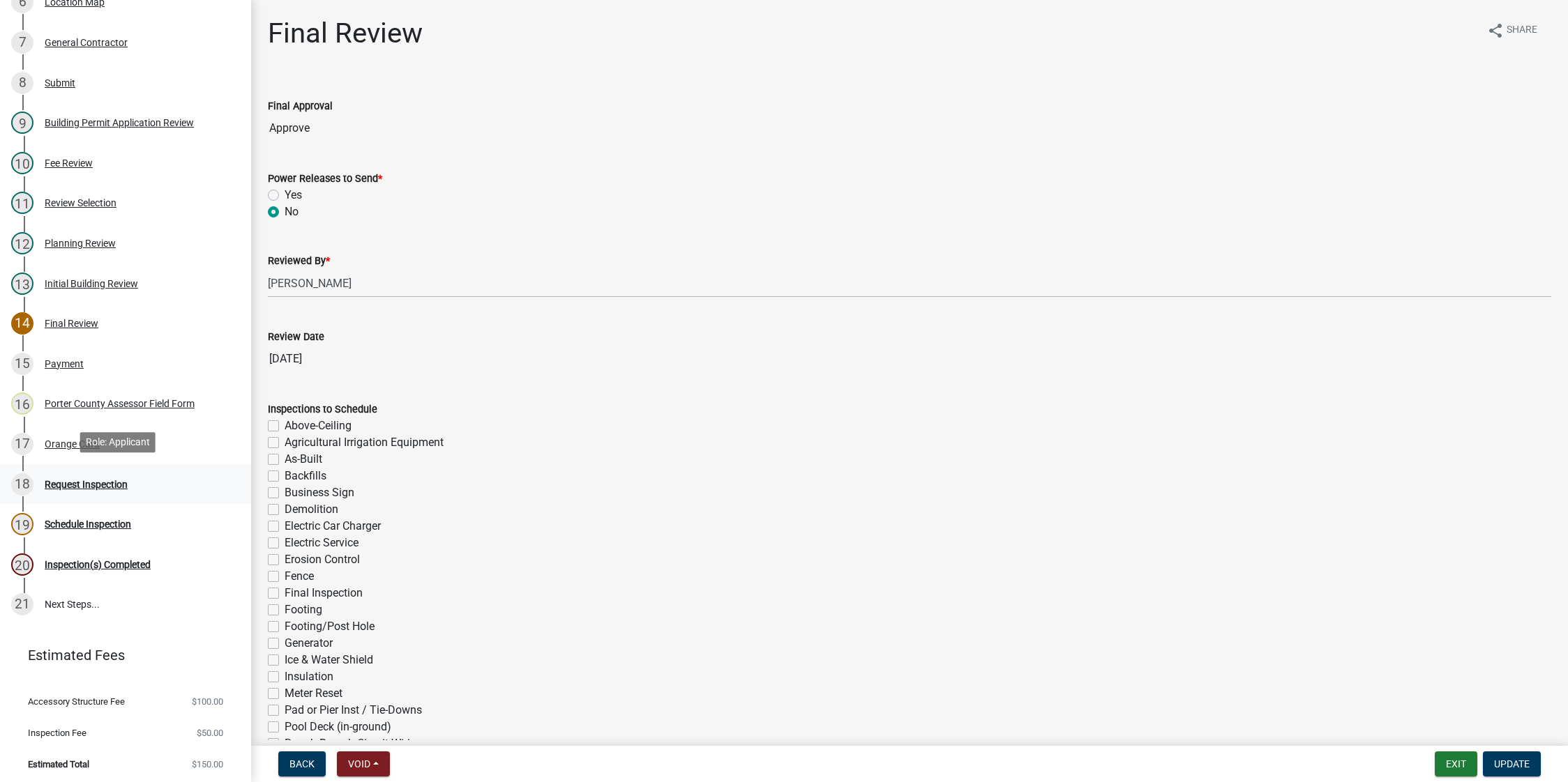
click at [82, 483] on div "Request Inspection" at bounding box center [86, 484] width 83 height 10
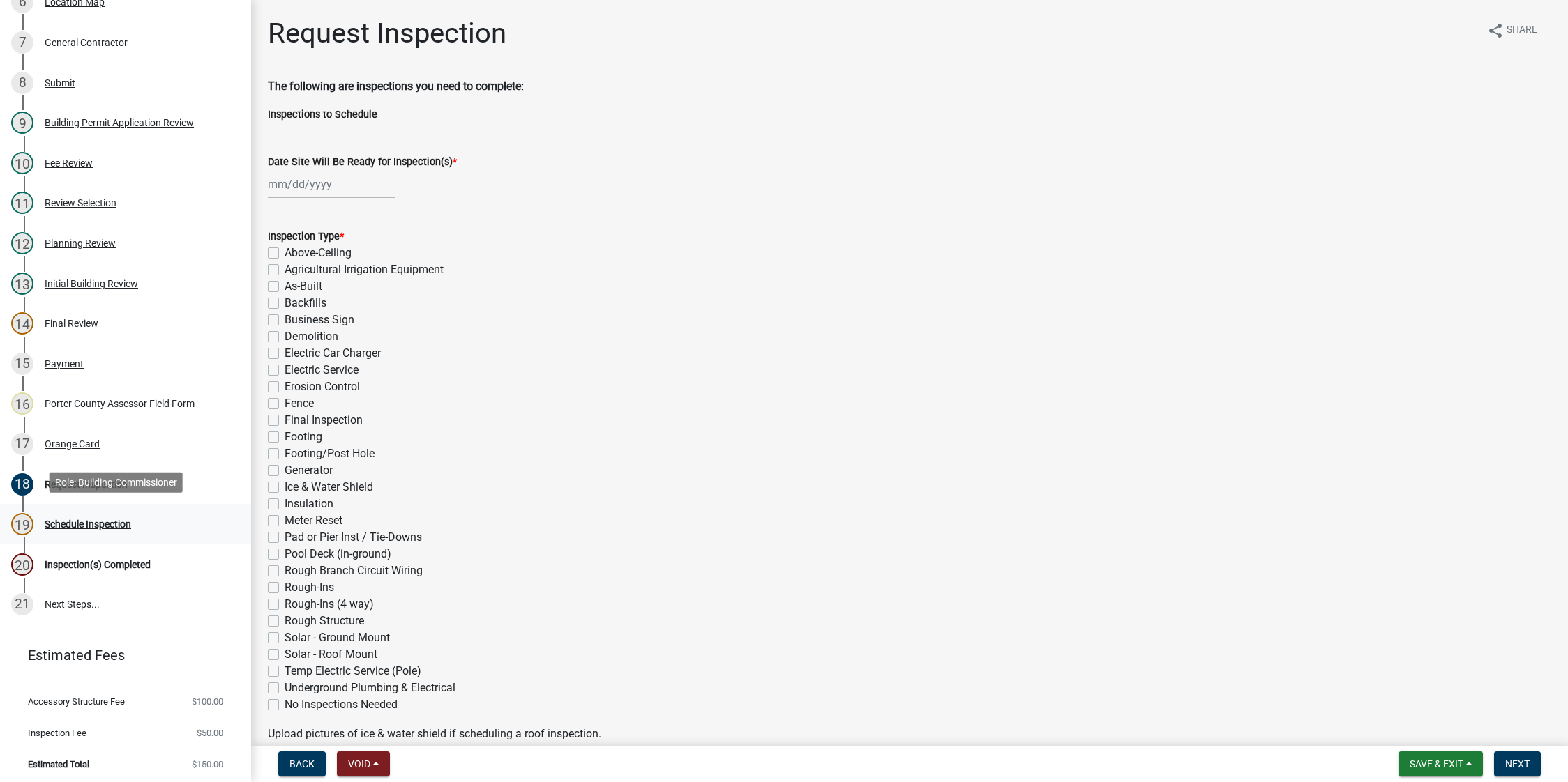
click at [95, 520] on div "Schedule Inspection" at bounding box center [88, 524] width 86 height 10
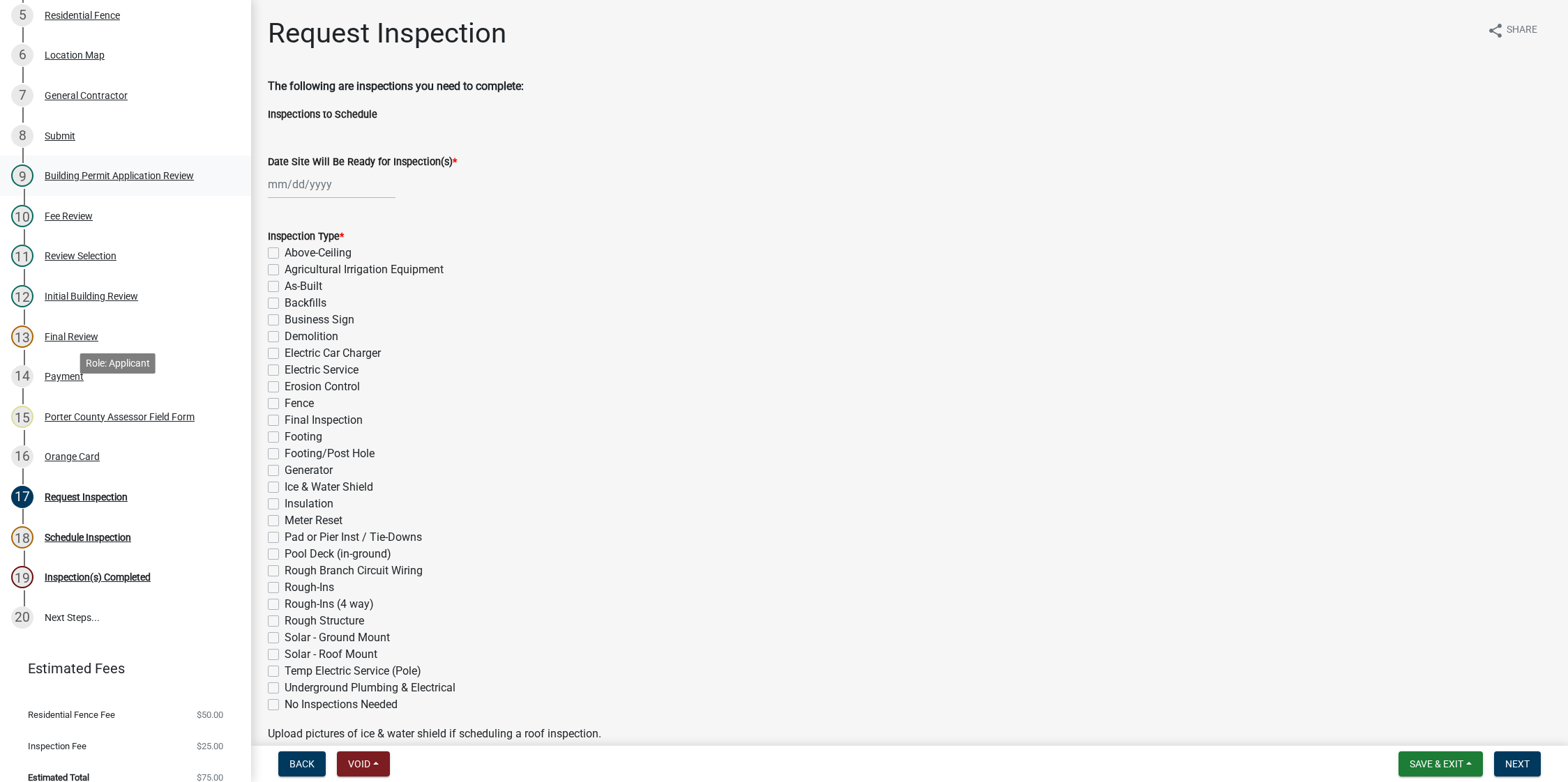
scroll to position [361, 0]
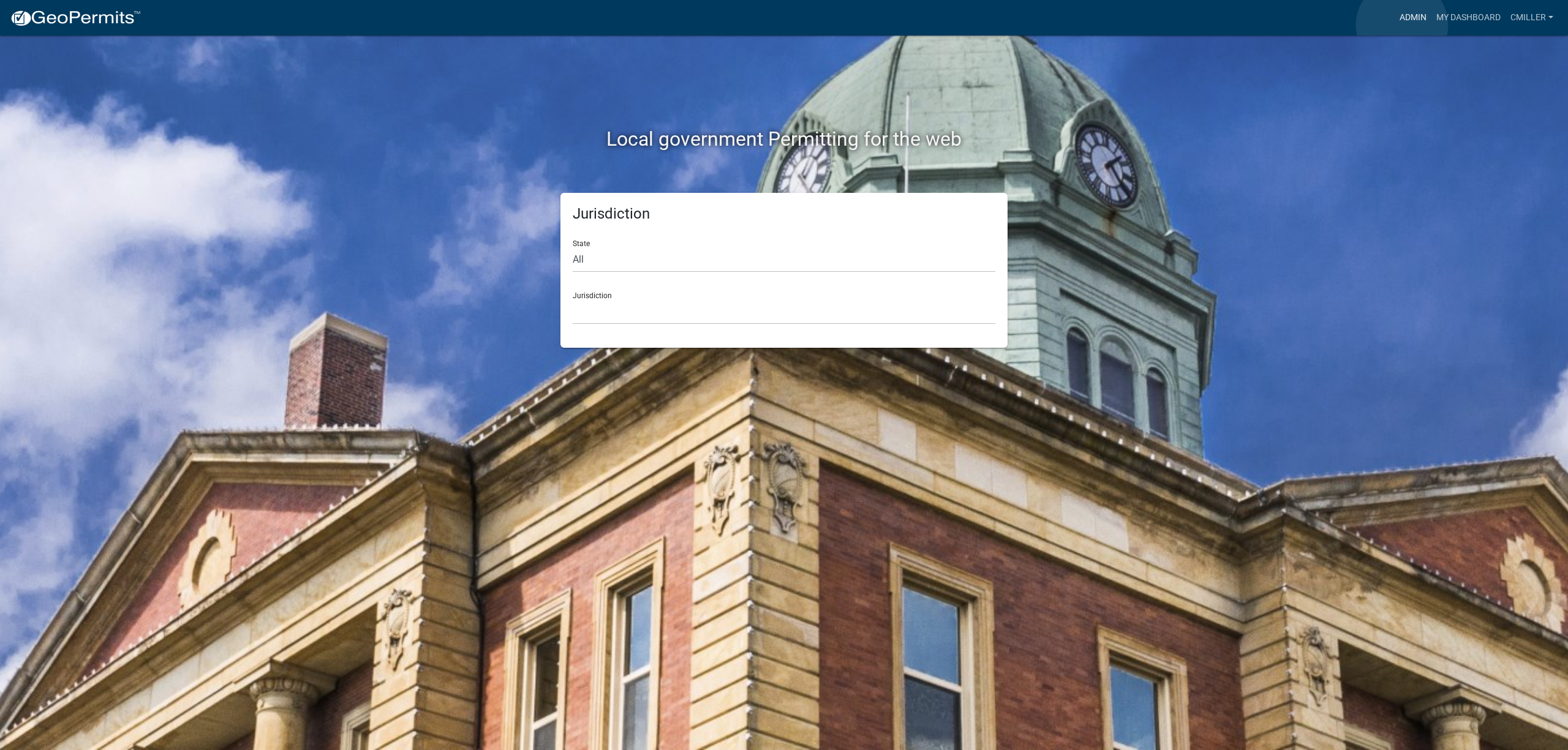
click at [1402, 25] on link "Admin" at bounding box center [1413, 18] width 37 height 24
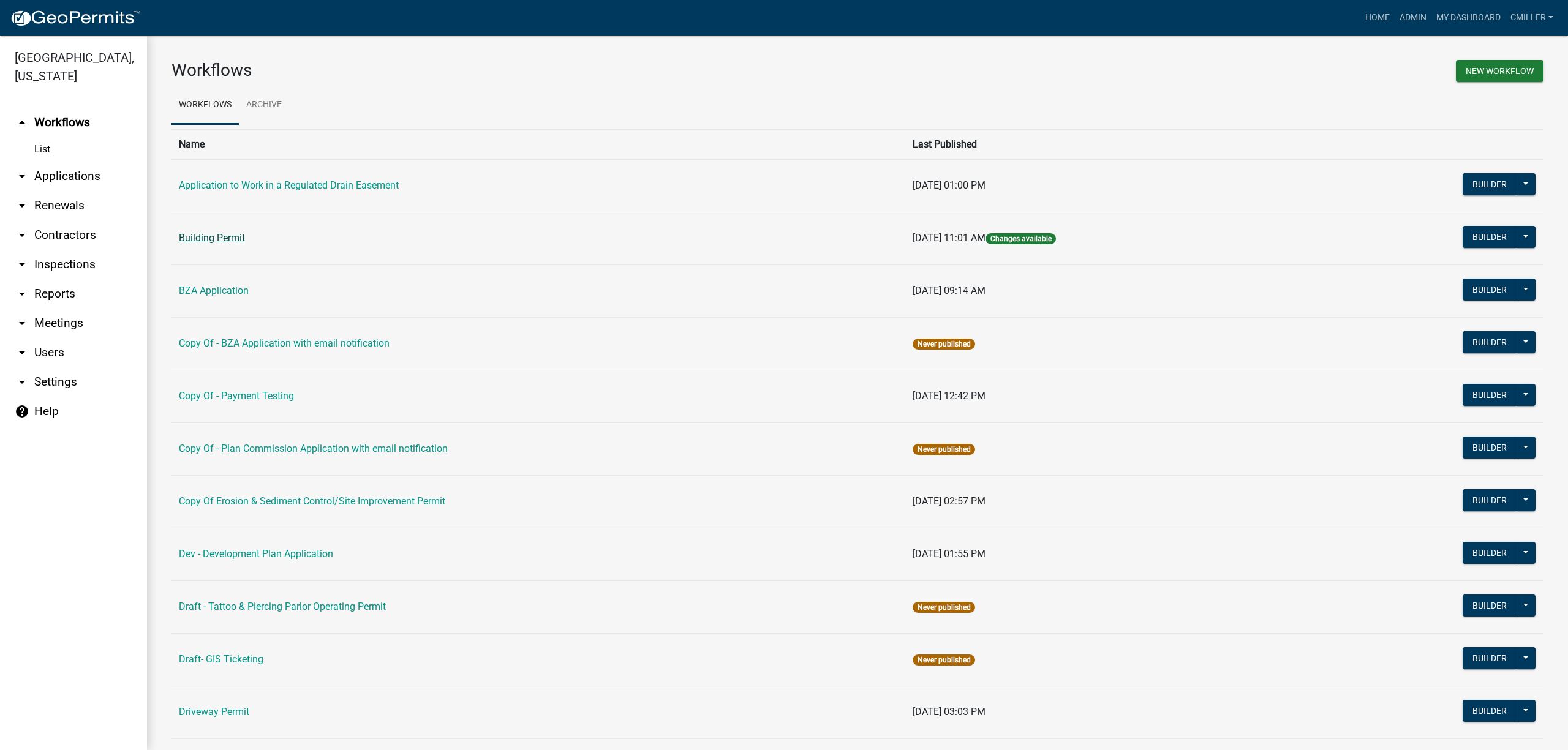
click at [229, 243] on link "Building Permit" at bounding box center [211, 238] width 66 height 12
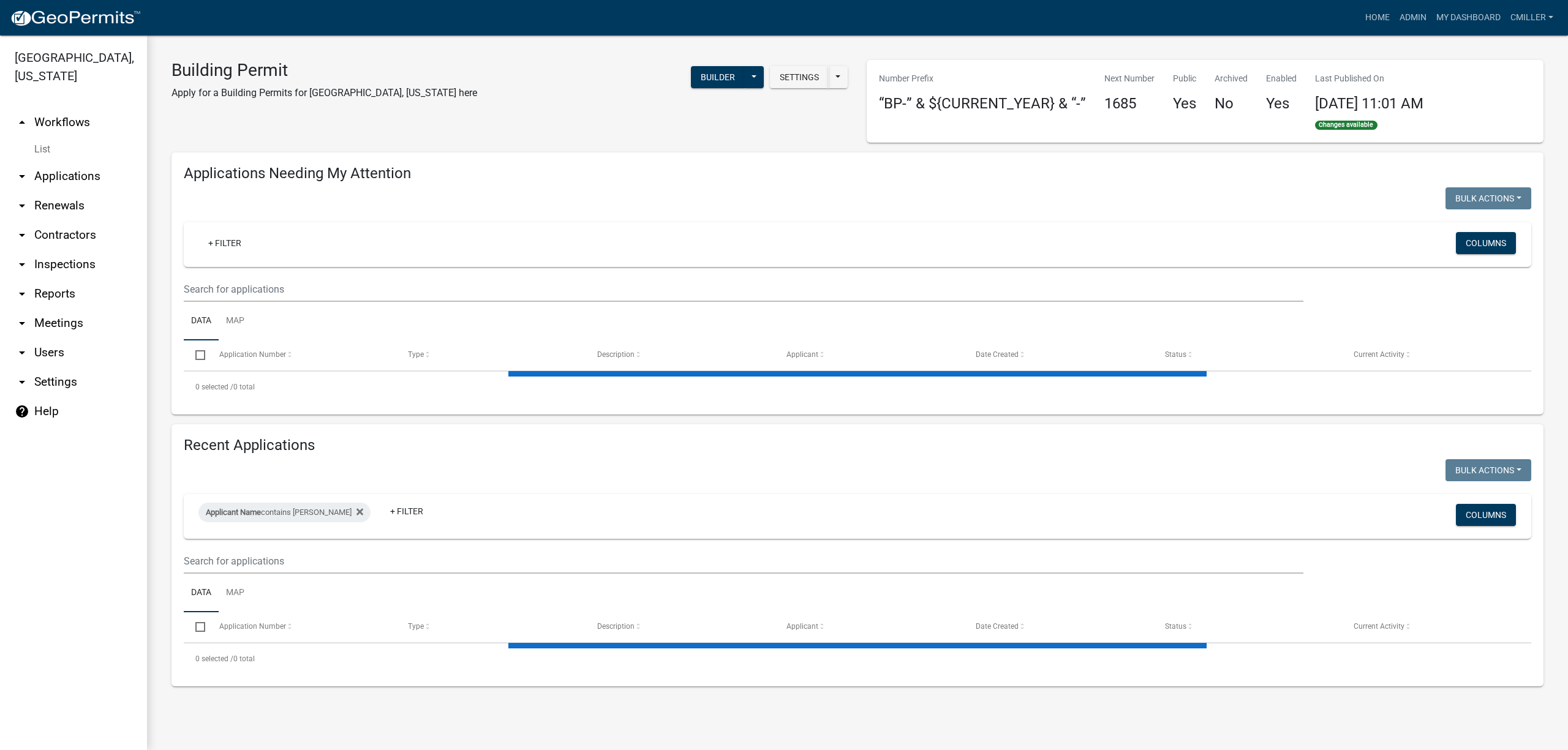
select select "3: 100"
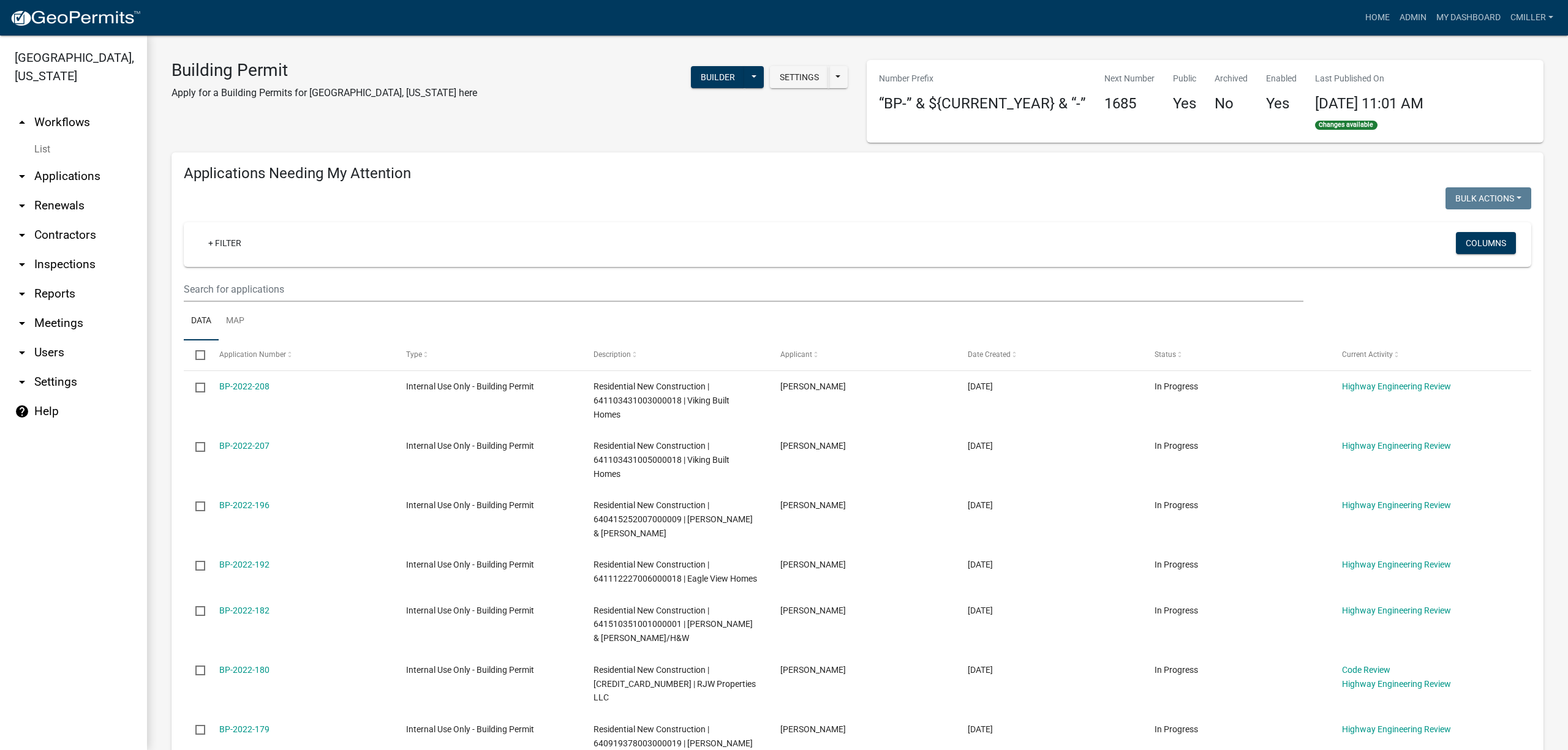
select select "3: 100"
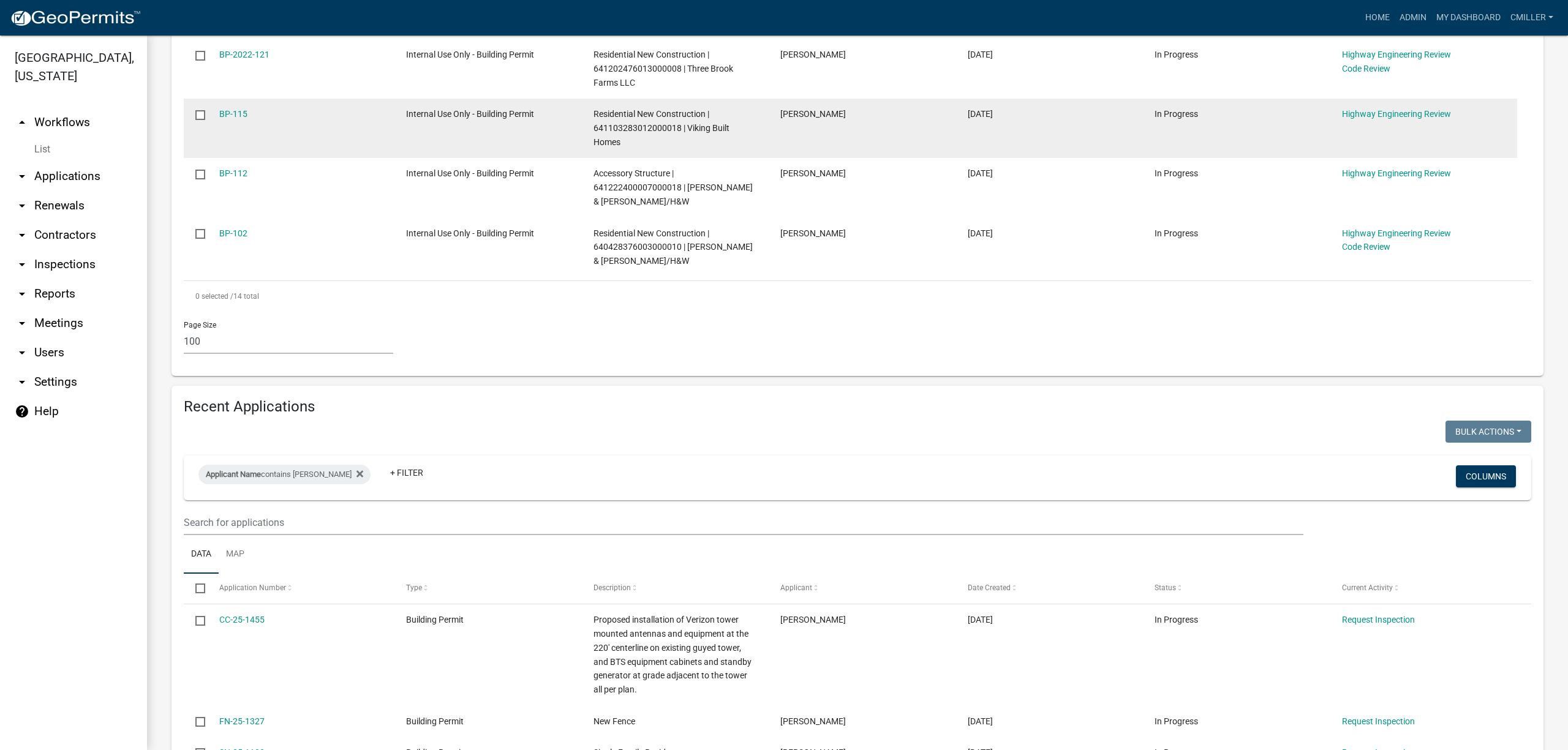
scroll to position [669, 0]
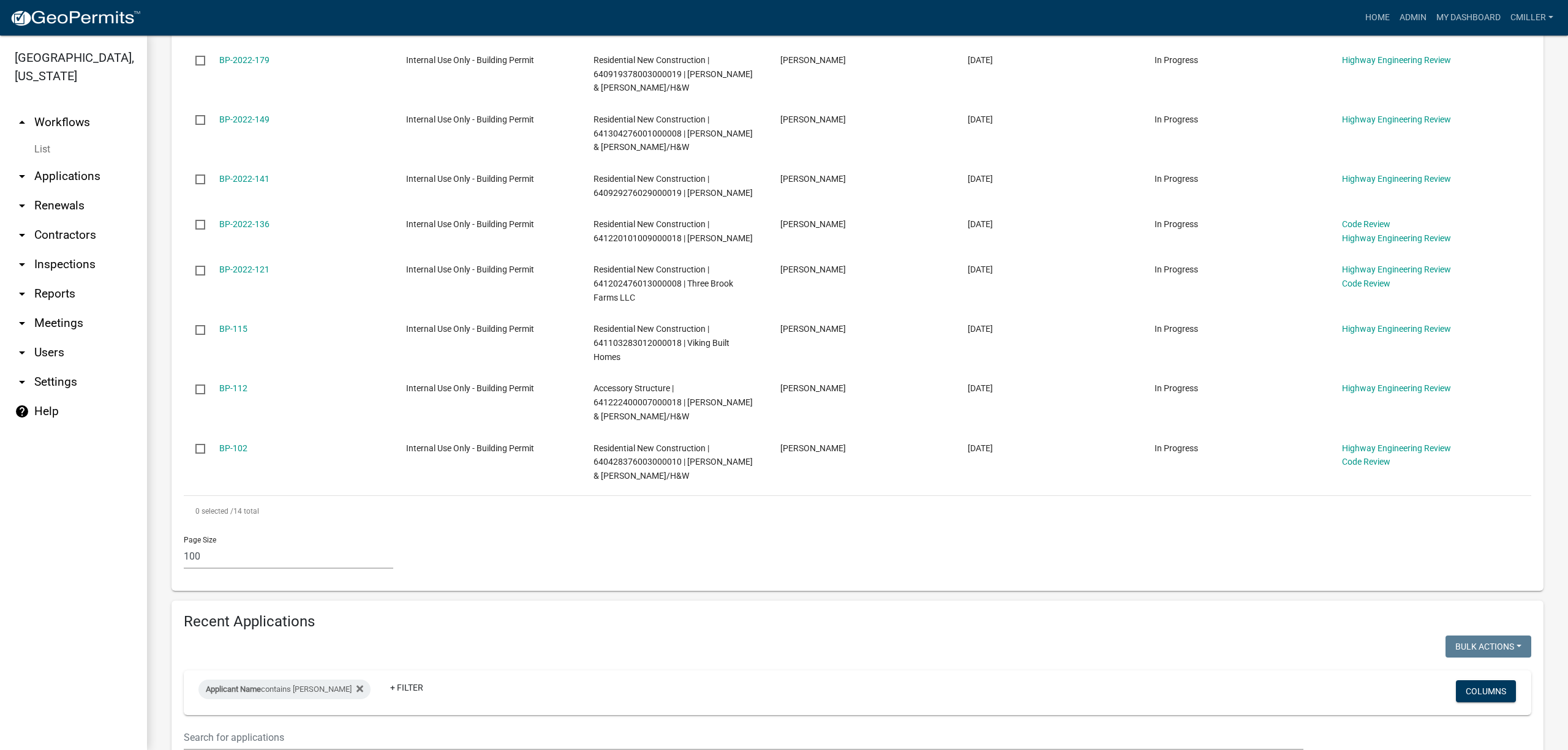
click at [23, 169] on icon "arrow_drop_down" at bounding box center [22, 176] width 14 height 14
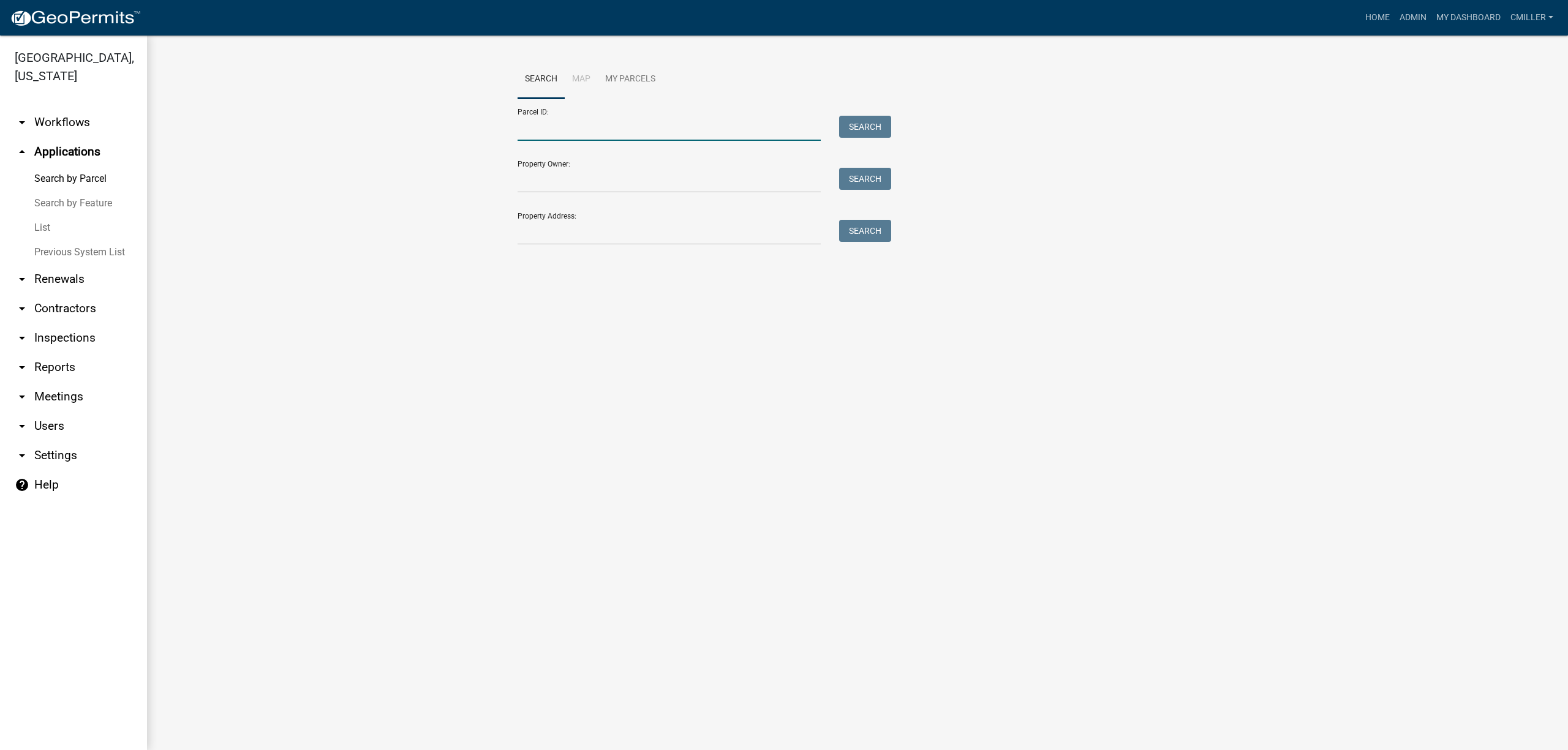
click at [628, 126] on input "Parcel ID:" at bounding box center [669, 128] width 303 height 25
click at [863, 139] on div "Search" at bounding box center [862, 128] width 64 height 25
click at [869, 129] on button "Search" at bounding box center [865, 127] width 52 height 22
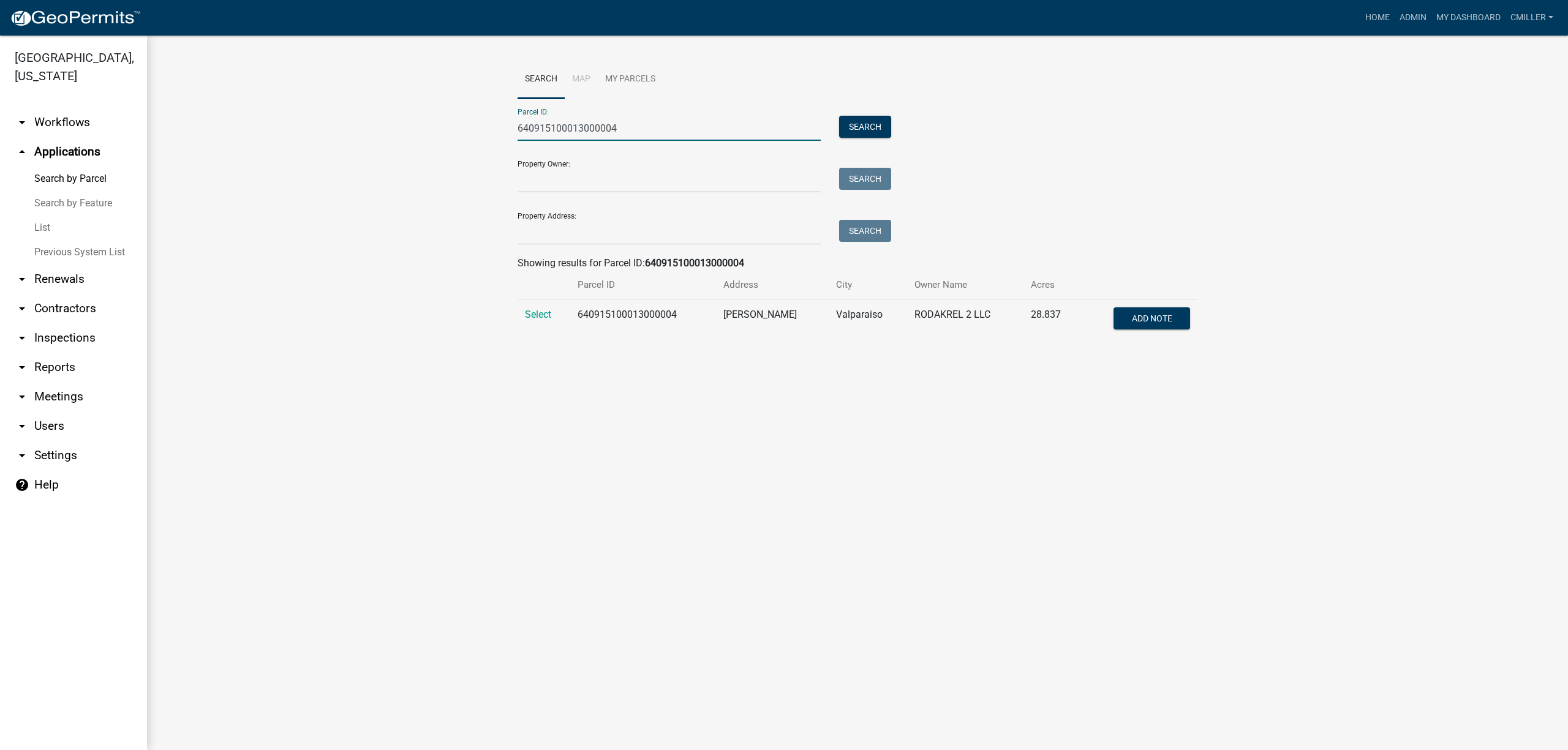
drag, startPoint x: 643, startPoint y: 124, endPoint x: 417, endPoint y: 124, distance: 226.0
click at [417, 124] on wm-workflow-application-search-view "Search Map My Parcels Parcel ID: 640915100013000004 Search Property Owner: Sear…" at bounding box center [857, 205] width 1372 height 290
type input "64-16-06-276-004.000-013"
drag, startPoint x: 856, startPoint y: 128, endPoint x: 681, endPoint y: 205, distance: 191.2
click at [856, 125] on button "Search" at bounding box center [865, 127] width 52 height 22
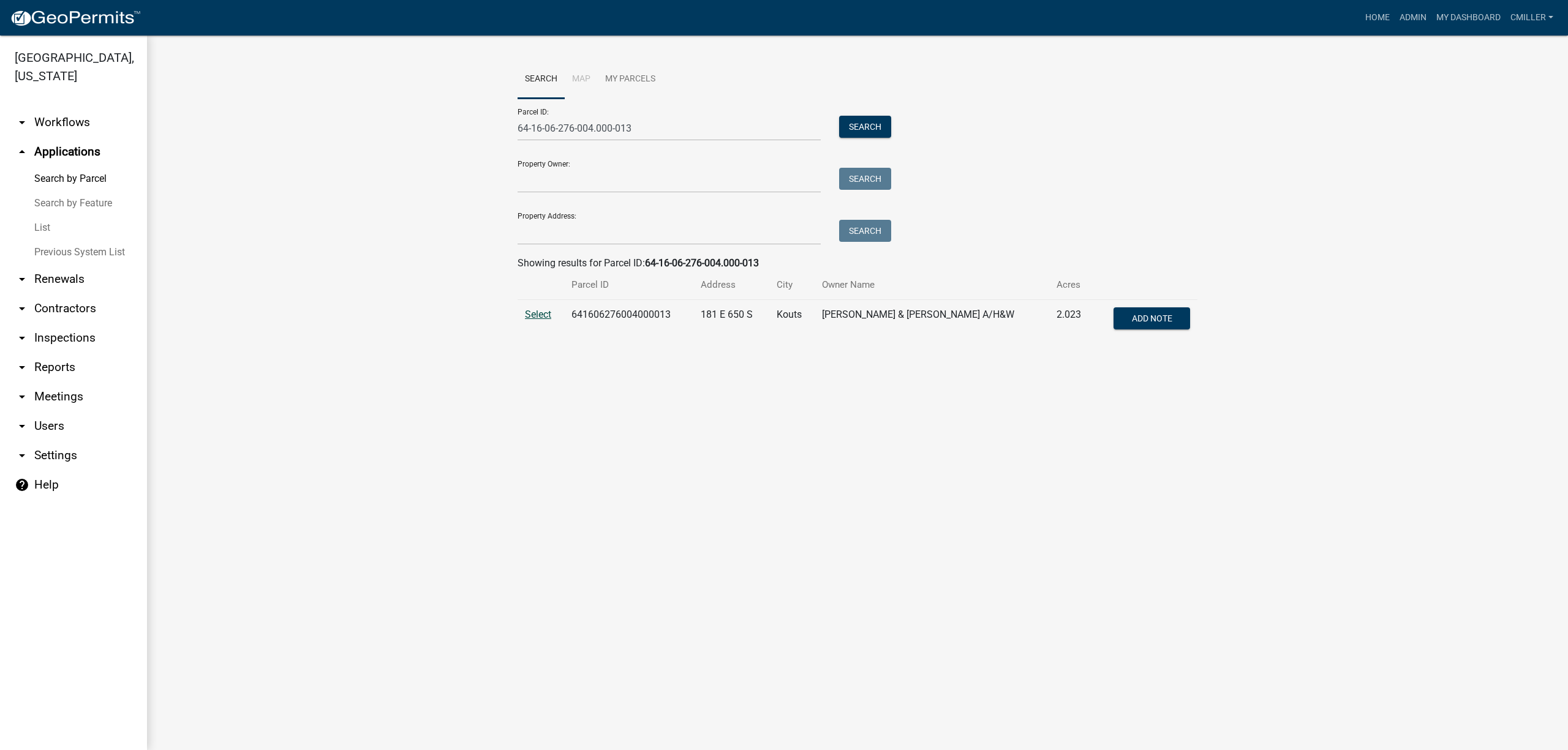
click at [542, 312] on span "Select" at bounding box center [538, 315] width 26 height 12
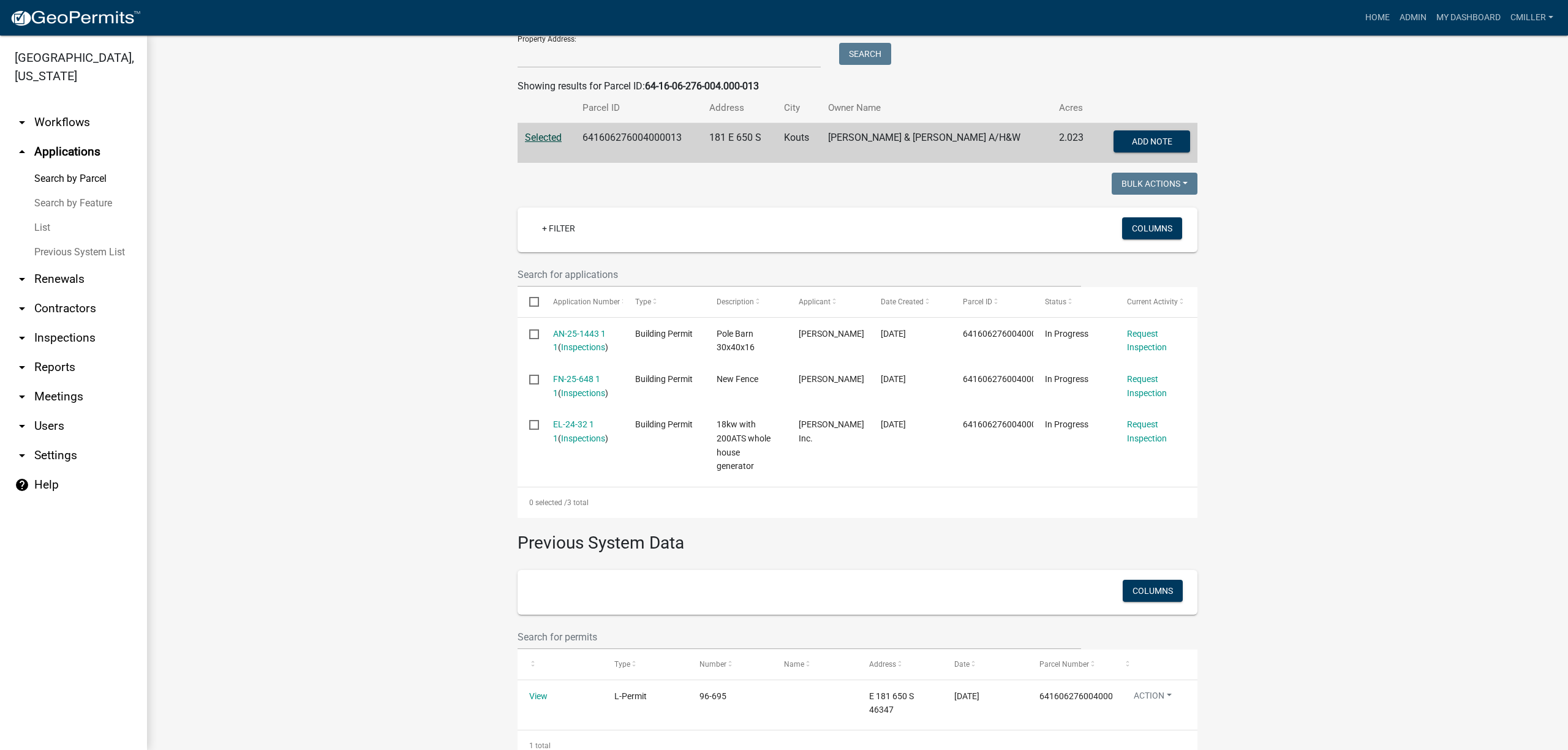
scroll to position [212, 0]
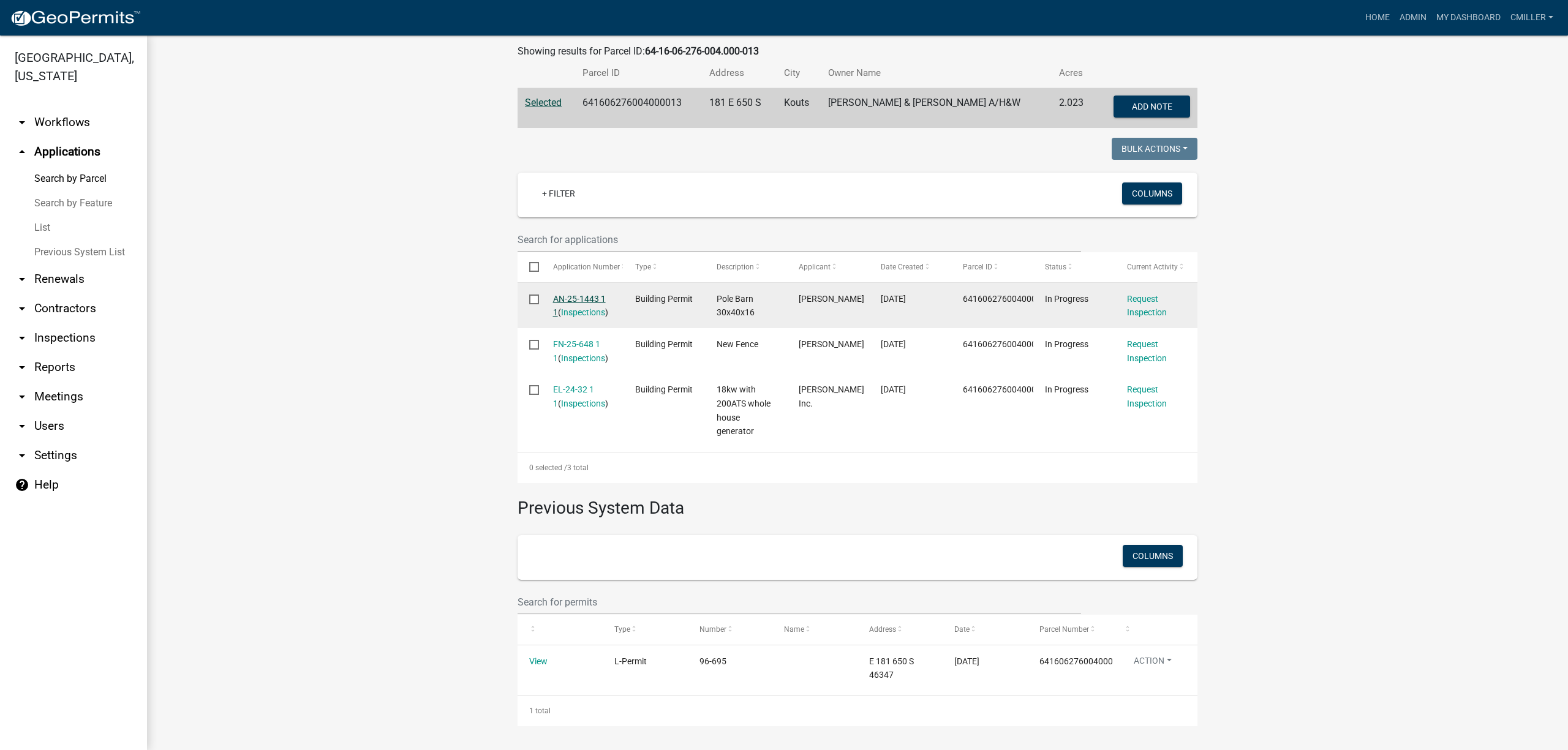
click at [580, 300] on link "AN-25-1443 1 1" at bounding box center [579, 305] width 53 height 24
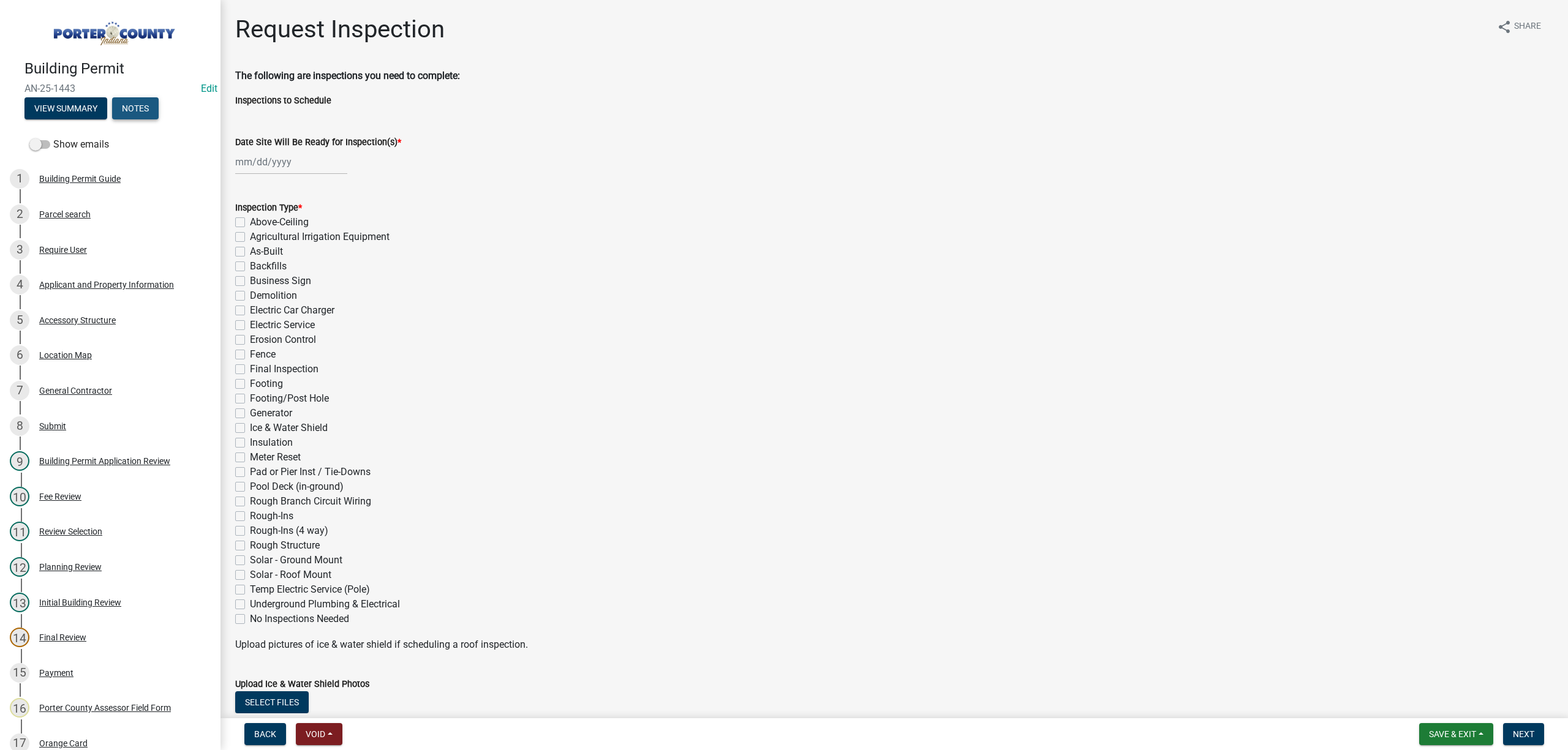
click at [135, 101] on button "Notes" at bounding box center [135, 109] width 46 height 22
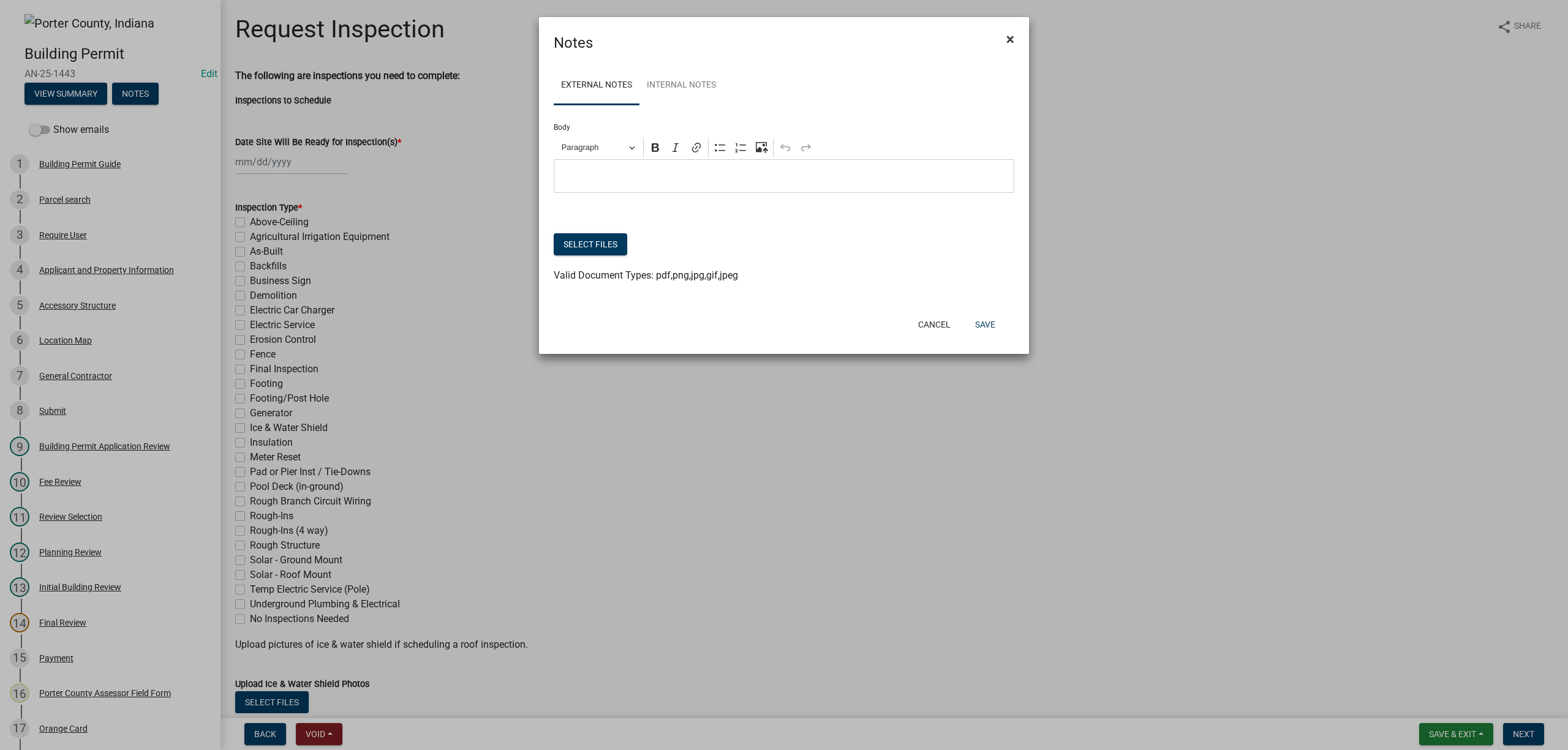
click at [1015, 34] on button "×" at bounding box center [1010, 39] width 27 height 34
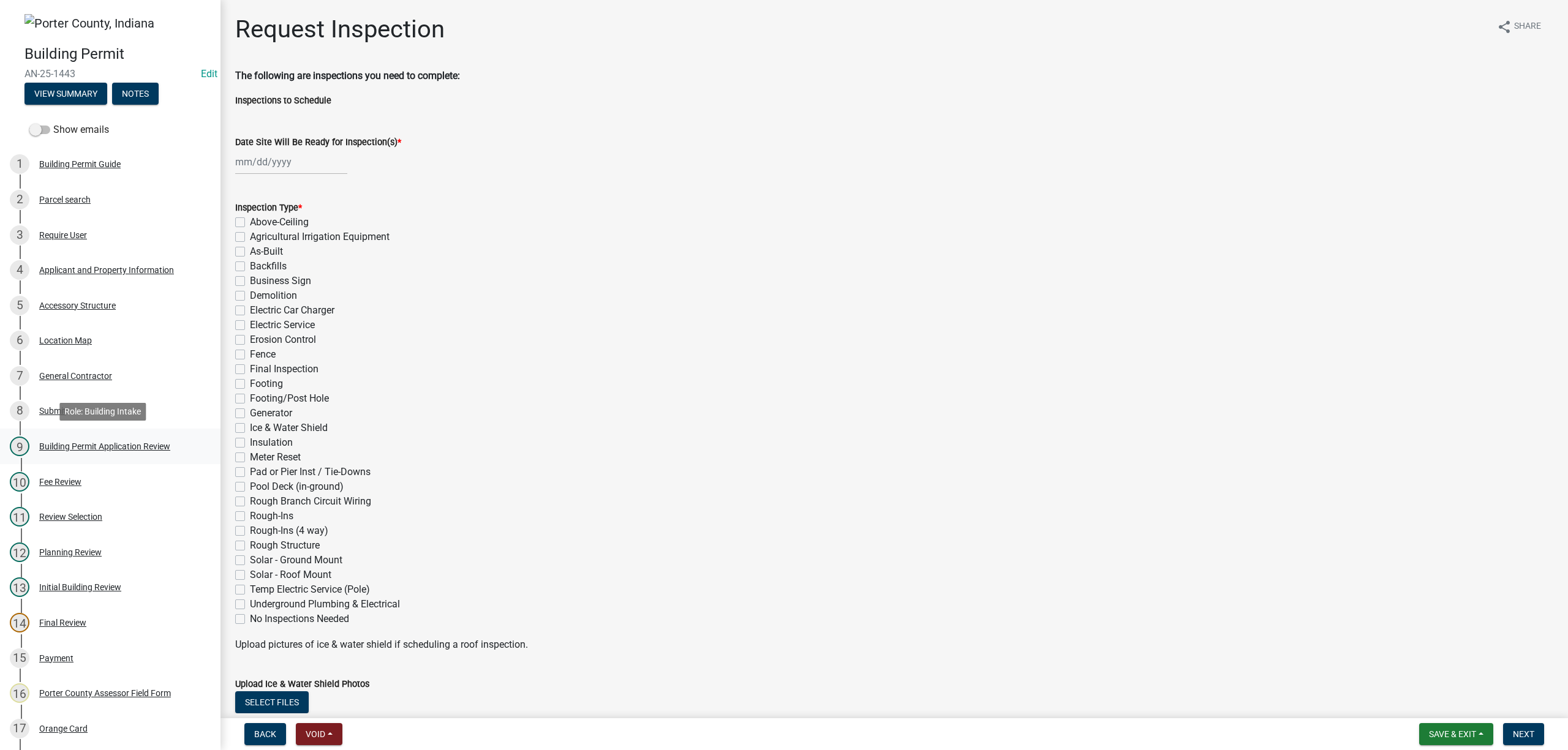
click at [77, 453] on div "9 Building Permit Application Review" at bounding box center [105, 447] width 191 height 20
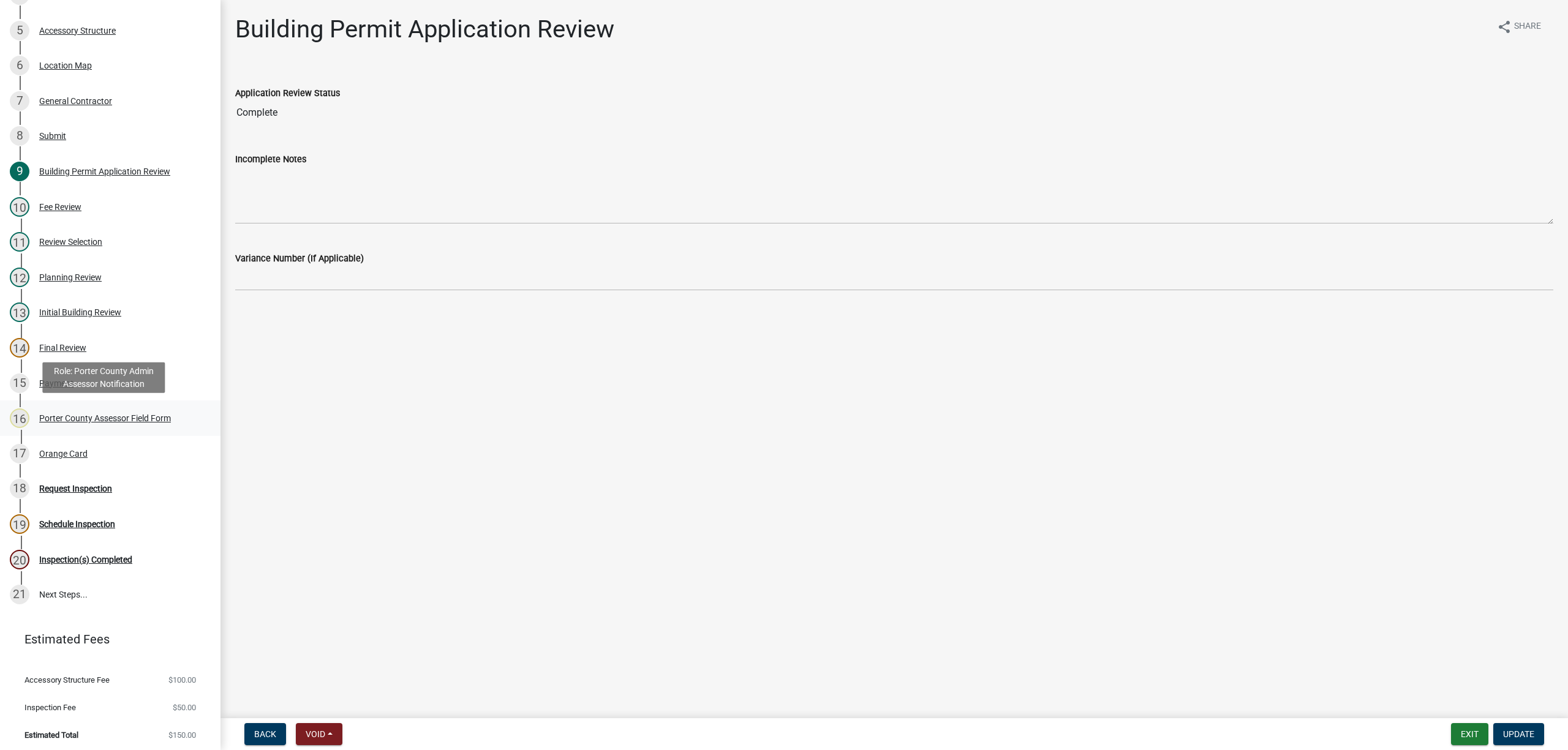
scroll to position [277, 0]
